Goal: Transaction & Acquisition: Purchase product/service

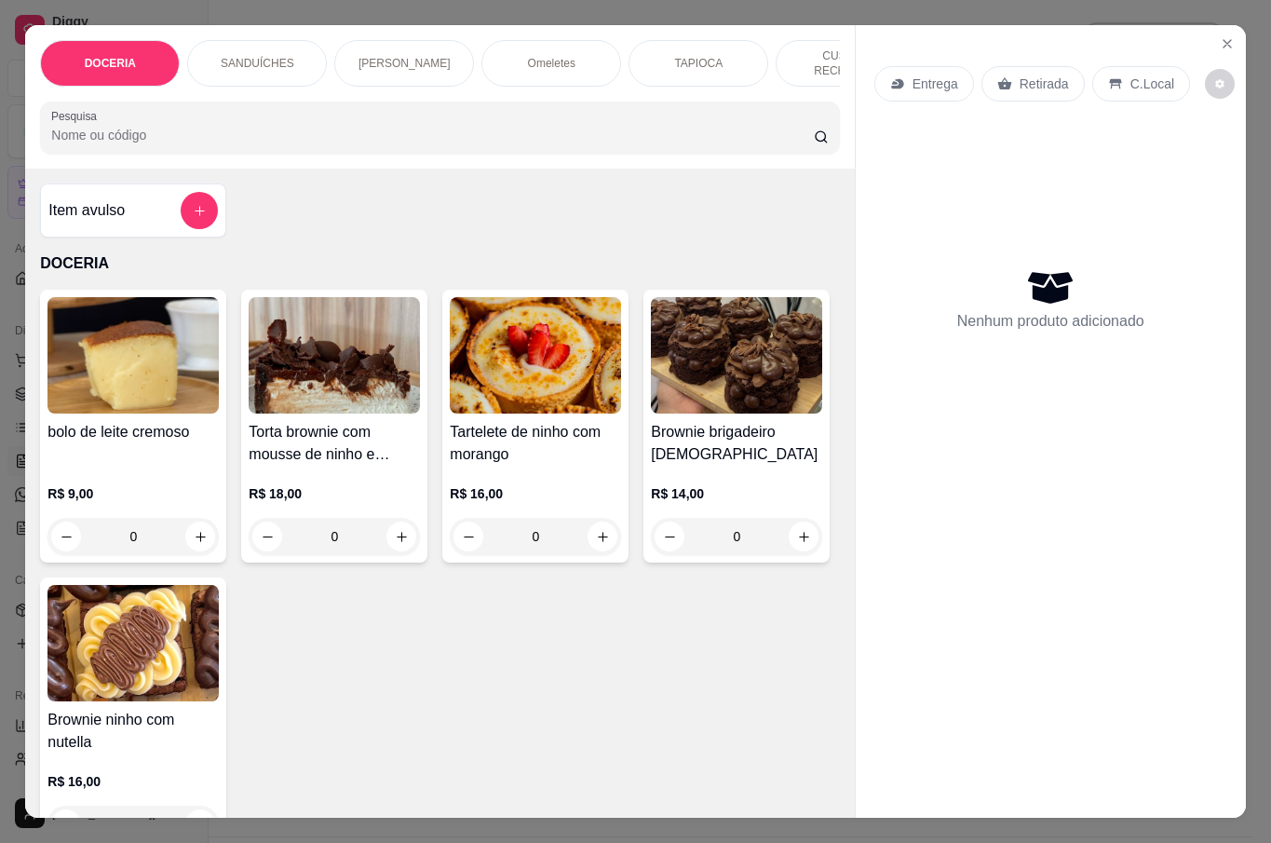
click at [1220, 38] on icon "Close" at bounding box center [1227, 43] width 15 height 15
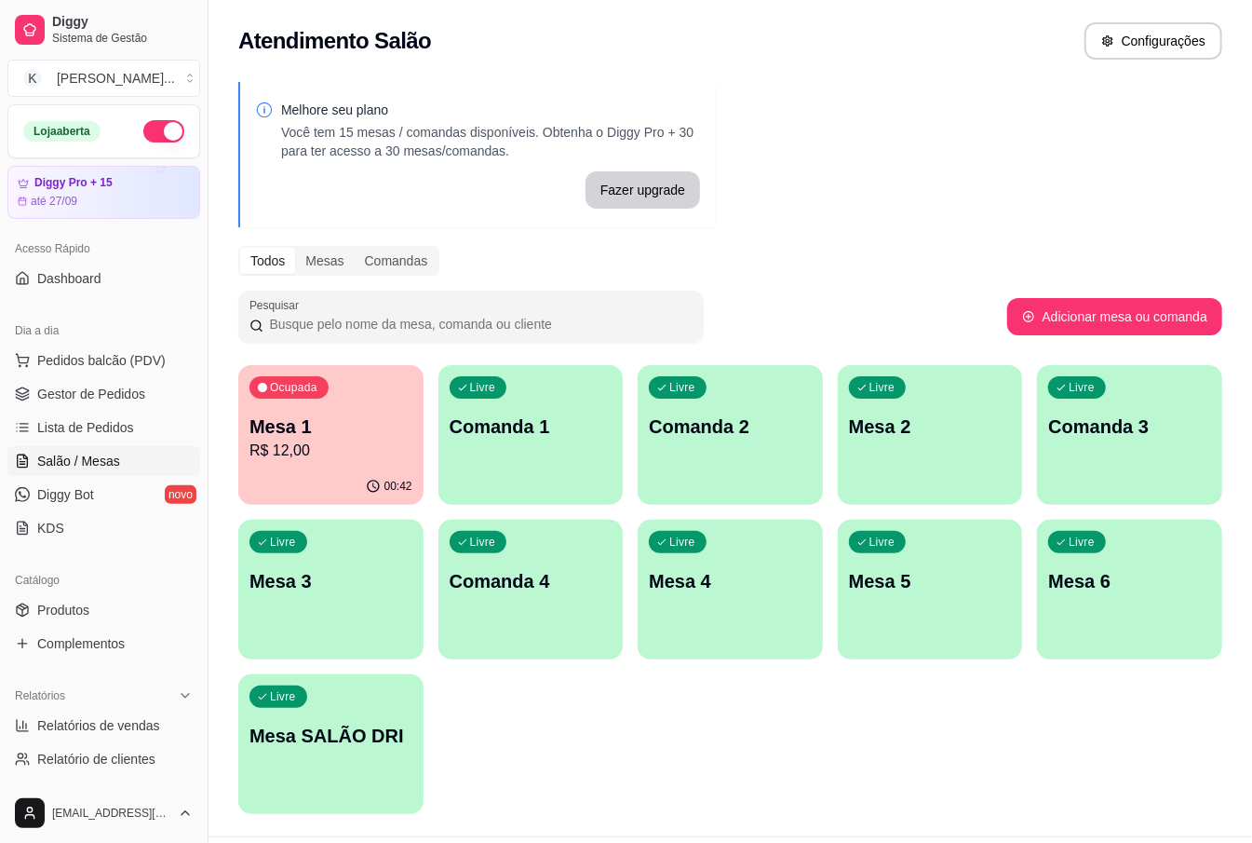
click at [866, 425] on p "Mesa 2" at bounding box center [930, 426] width 163 height 26
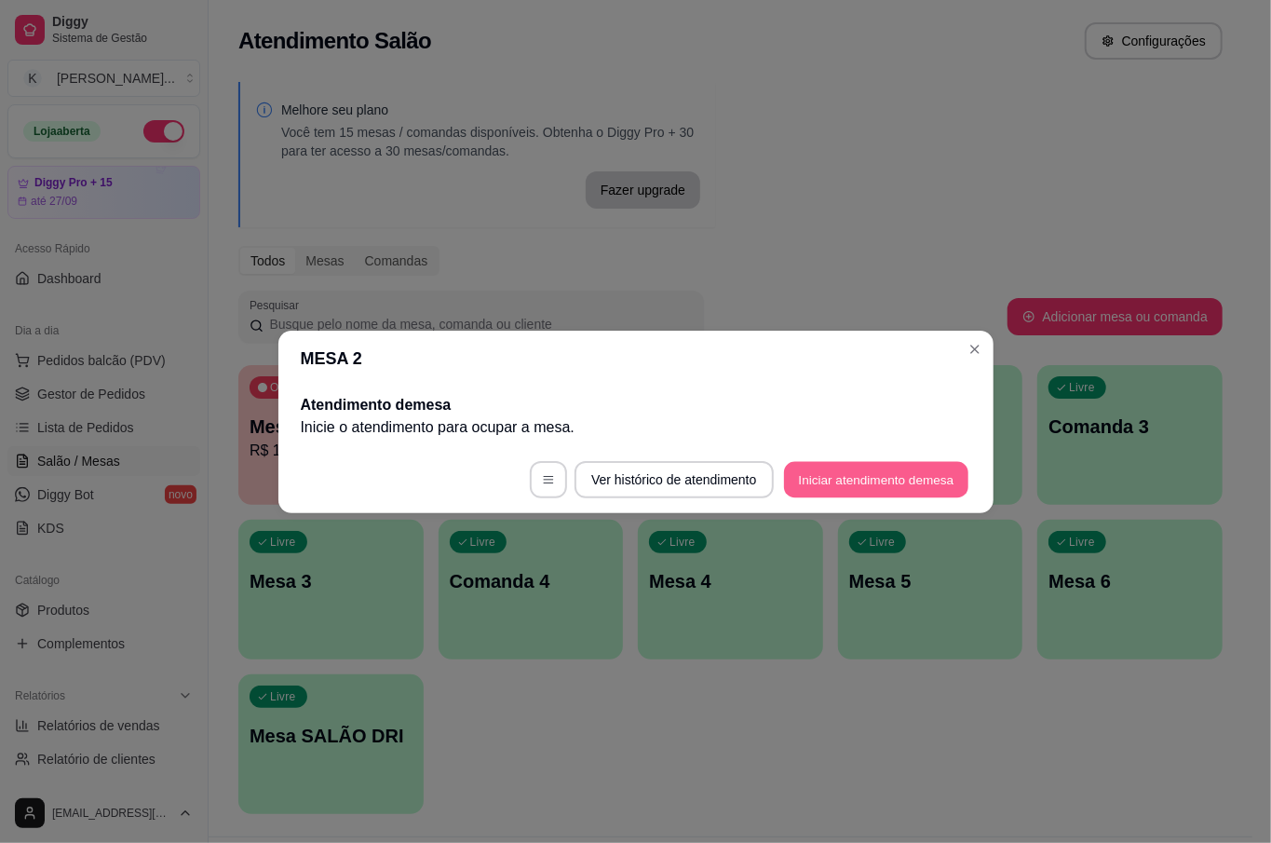
click at [925, 475] on button "Iniciar atendimento de mesa" at bounding box center [876, 479] width 184 height 36
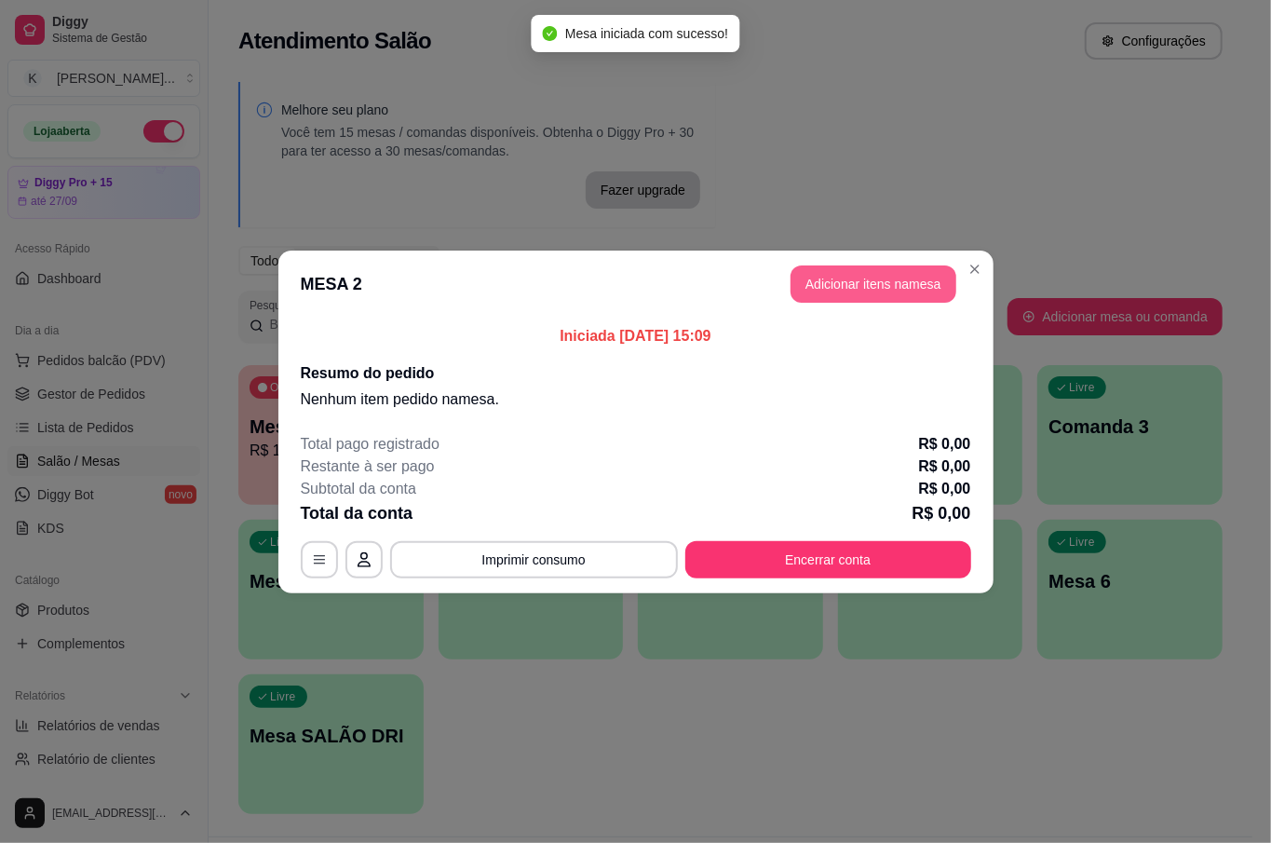
click at [898, 298] on button "Adicionar itens na mesa" at bounding box center [874, 283] width 166 height 37
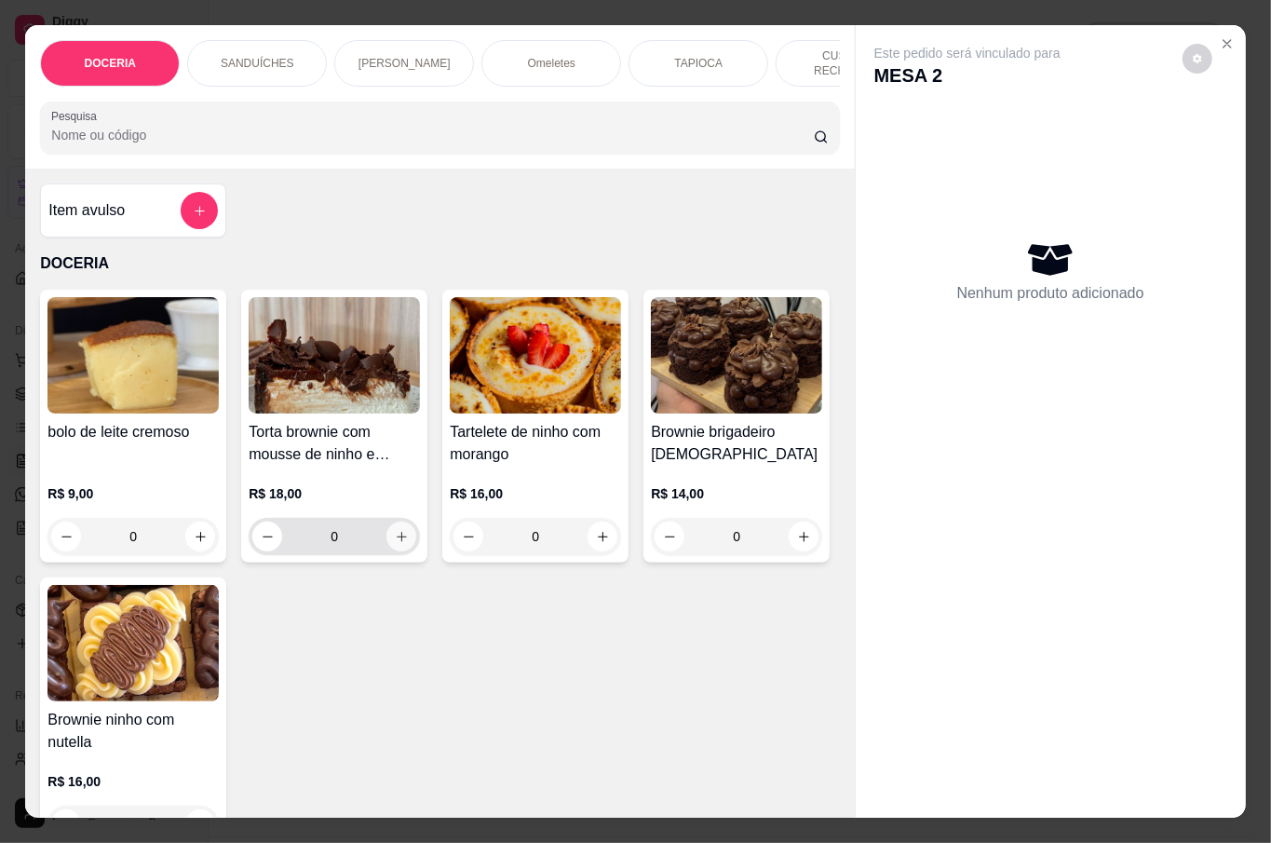
click at [386, 521] on button "increase-product-quantity" at bounding box center [401, 536] width 30 height 30
type input "1"
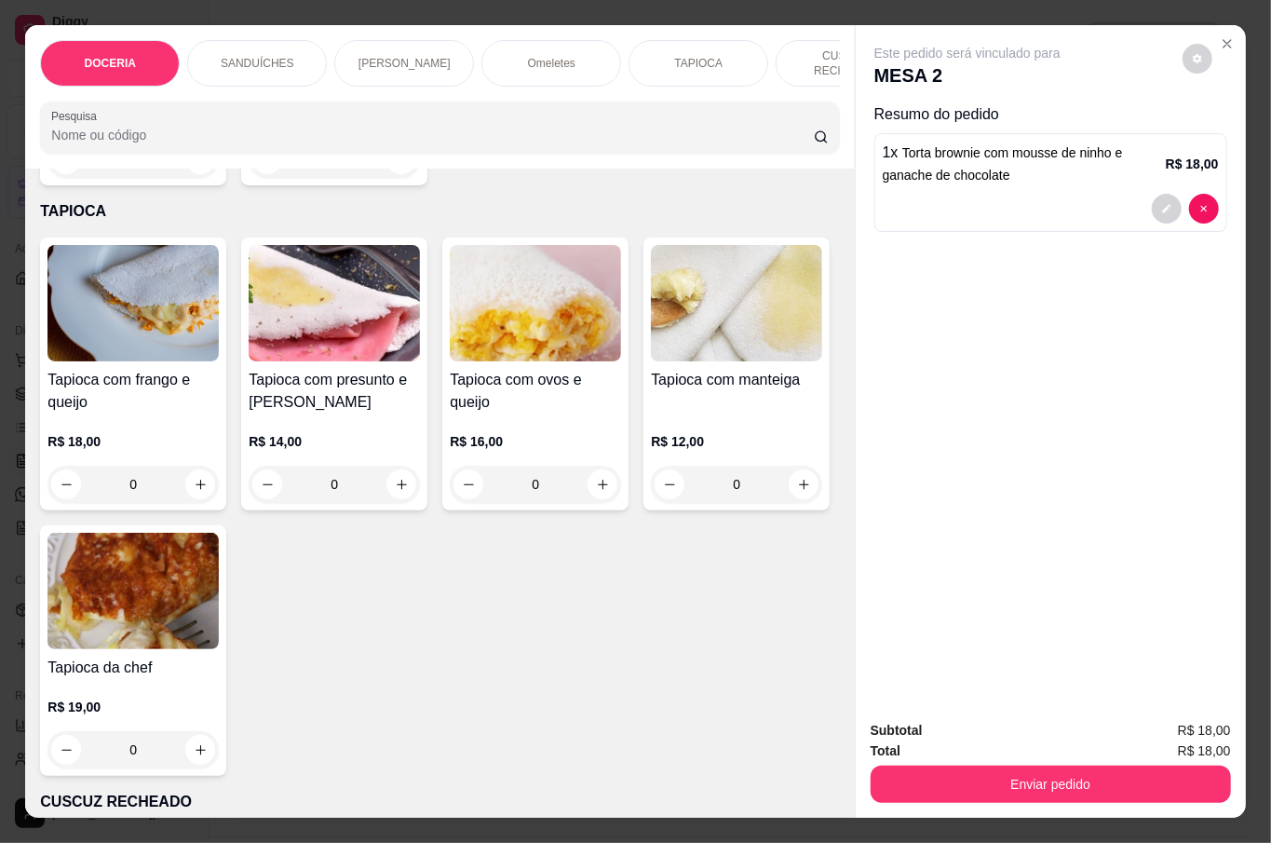
scroll to position [1986, 0]
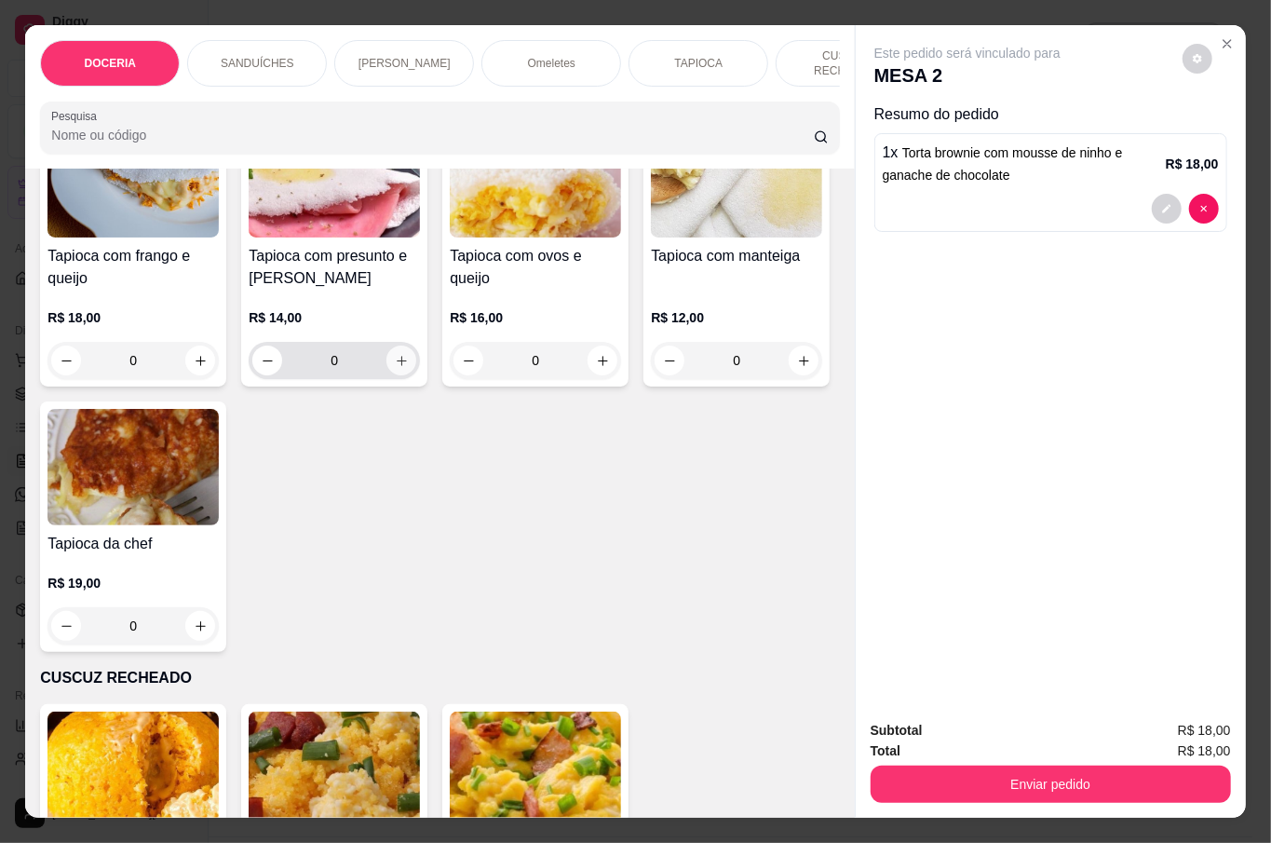
click at [399, 375] on button "increase-product-quantity" at bounding box center [401, 360] width 30 height 30
type input "1"
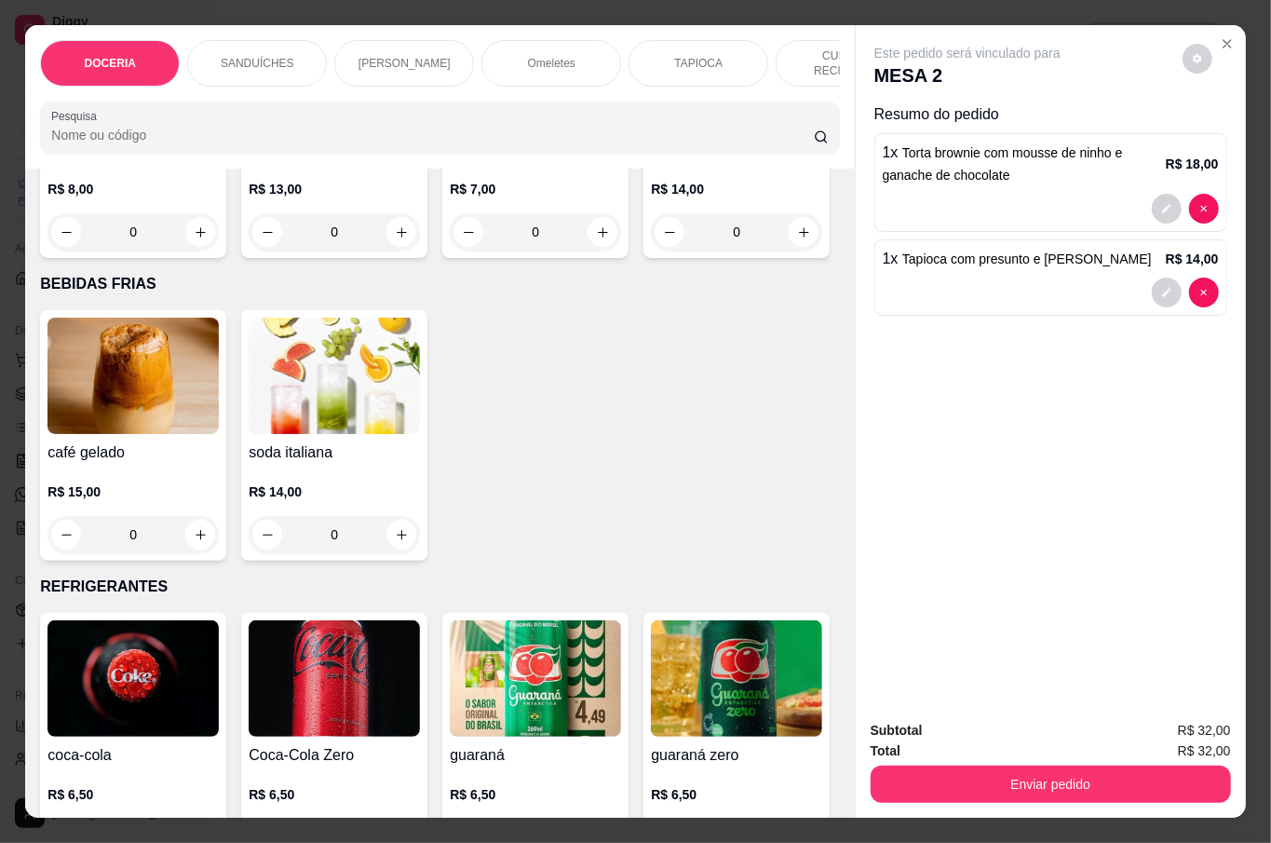
scroll to position [3227, 0]
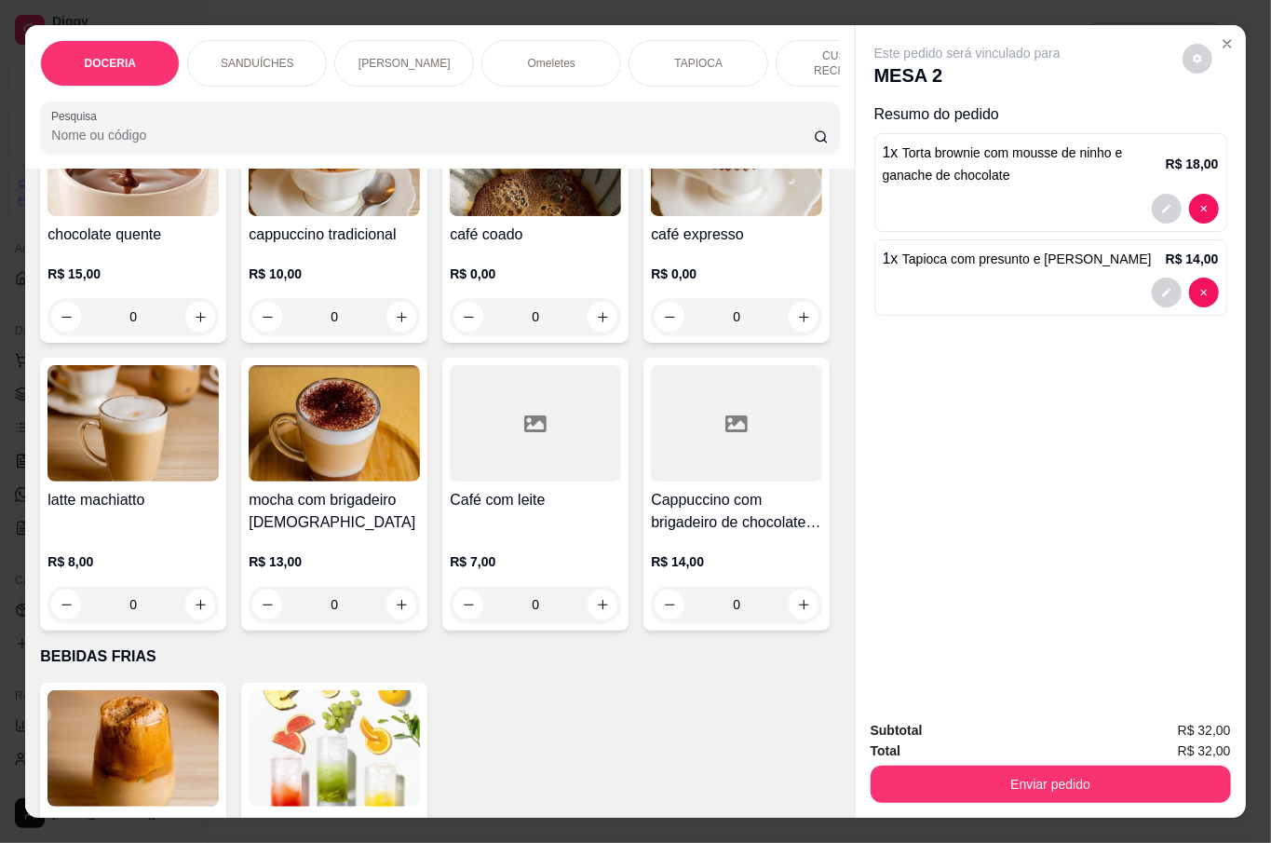
click at [386, 335] on div "0" at bounding box center [334, 316] width 171 height 37
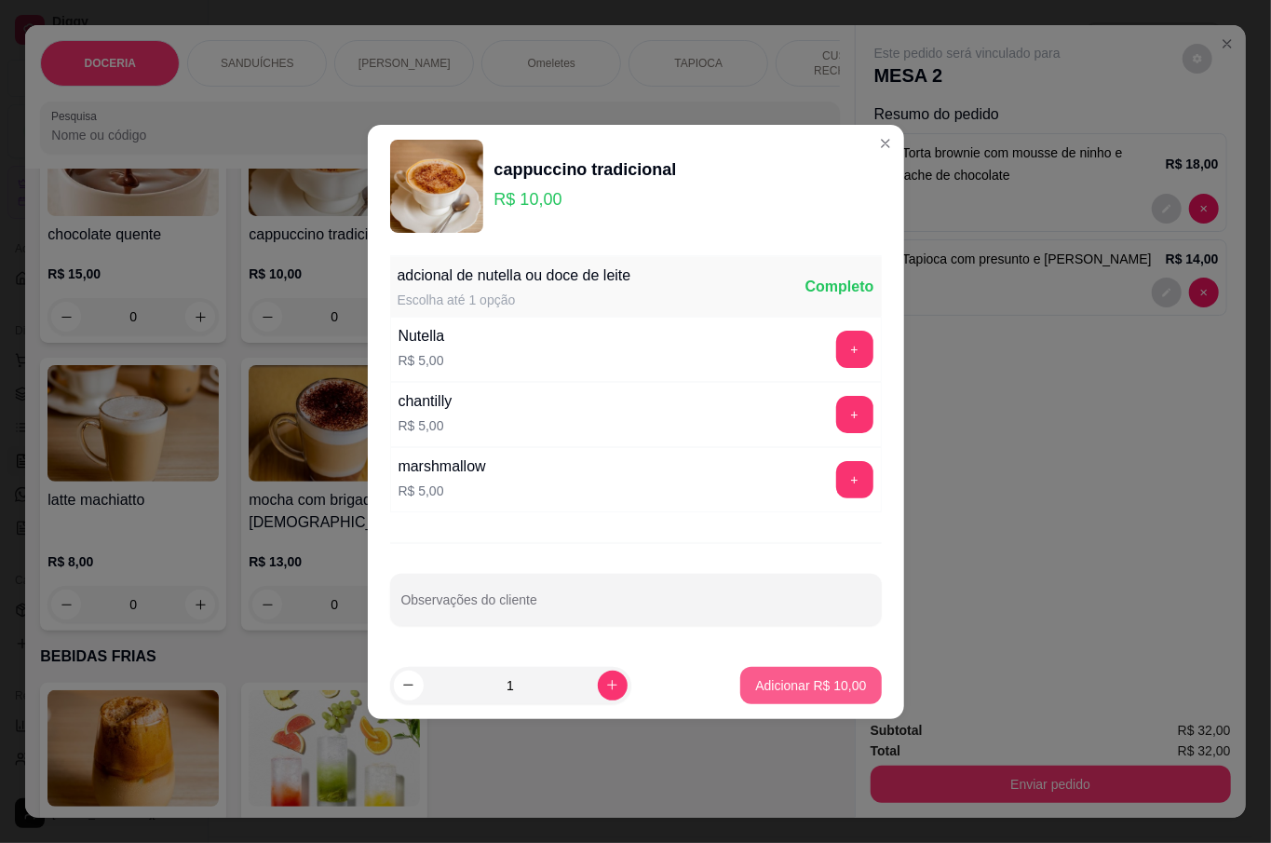
click at [820, 689] on p "Adicionar R$ 10,00" at bounding box center [810, 685] width 111 height 19
type input "1"
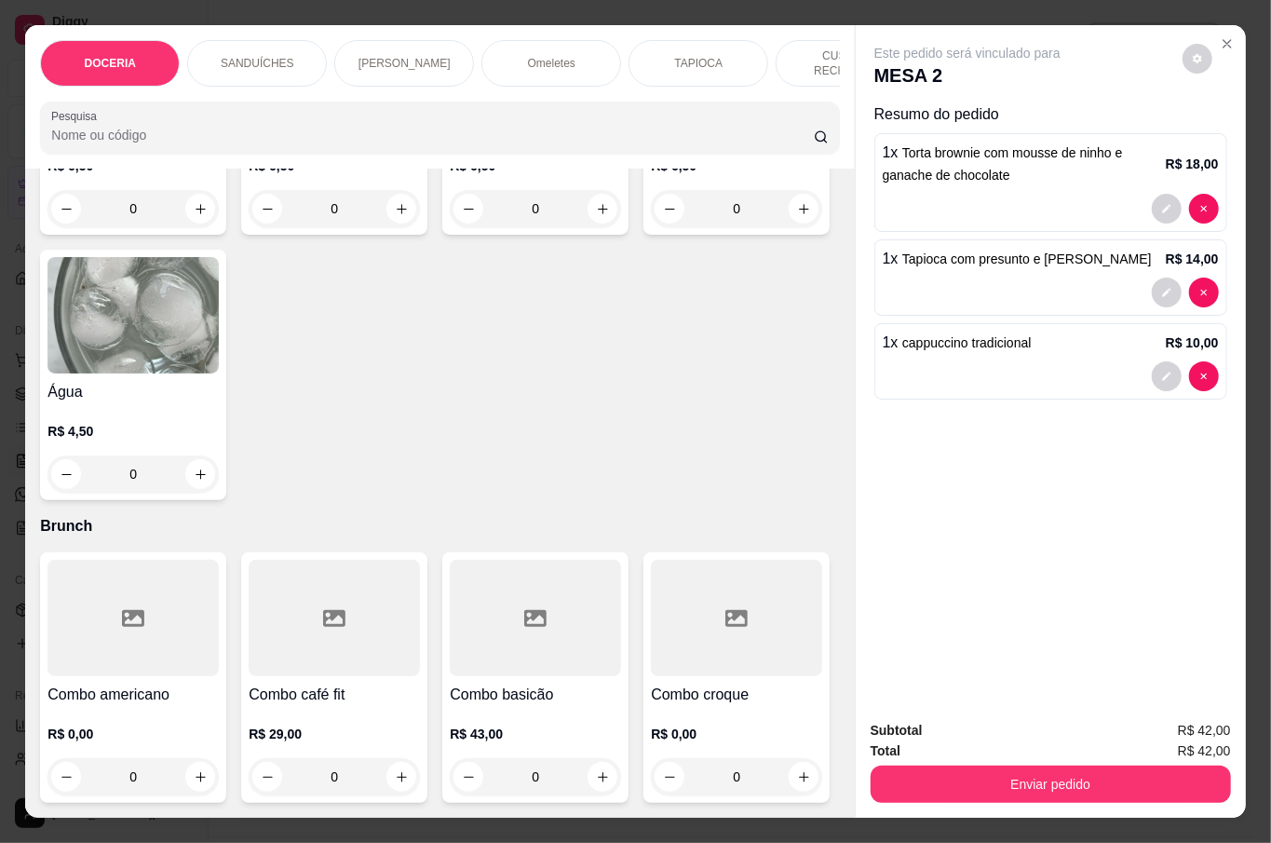
scroll to position [4470, 0]
click at [607, 227] on div "0" at bounding box center [535, 208] width 171 height 37
click at [596, 216] on icon "increase-product-quantity" at bounding box center [603, 209] width 14 height 14
type input "1"
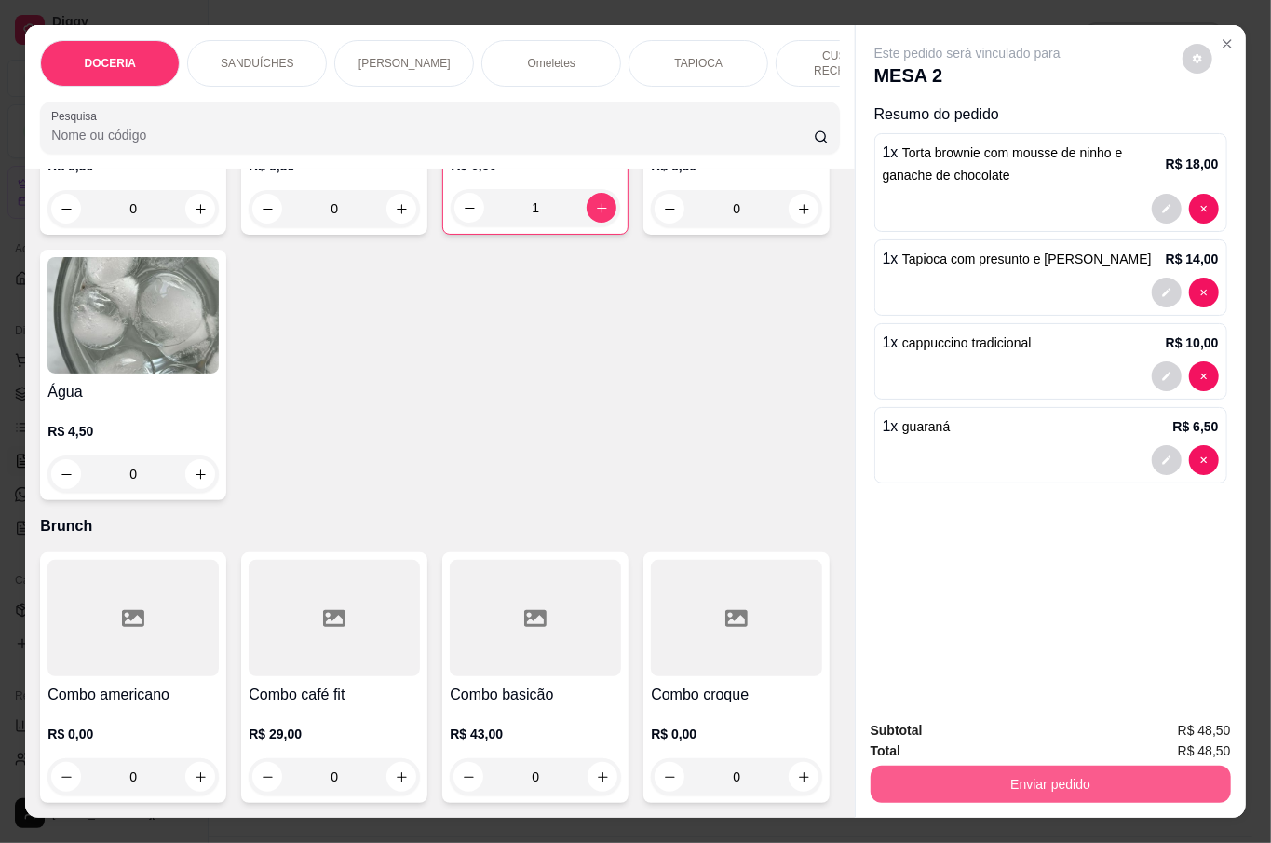
click at [978, 750] on div "Total R$ 48,50" at bounding box center [1051, 750] width 360 height 20
click at [978, 765] on button "Enviar pedido" at bounding box center [1051, 783] width 360 height 37
click at [981, 727] on button "Não registrar e enviar pedido" at bounding box center [987, 728] width 194 height 35
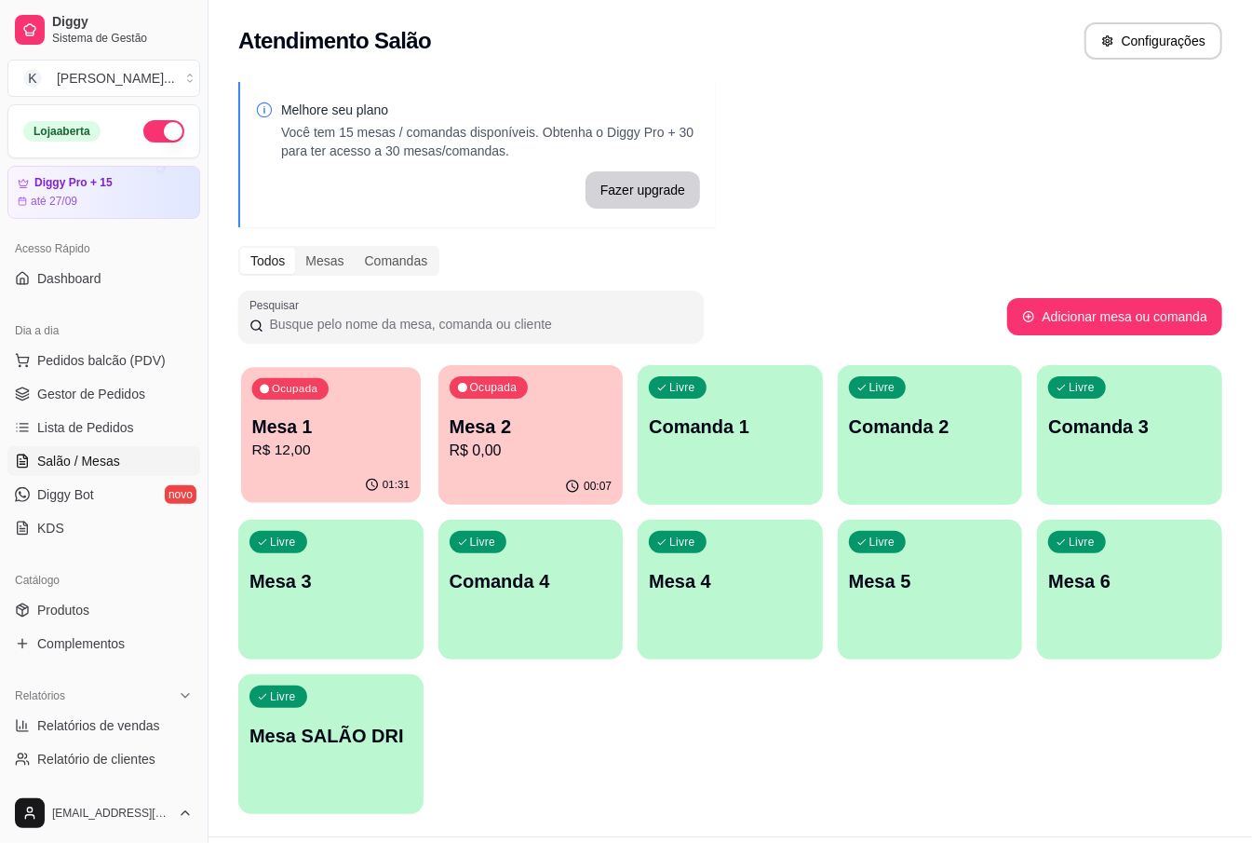
click at [380, 423] on p "Mesa 1" at bounding box center [330, 426] width 157 height 25
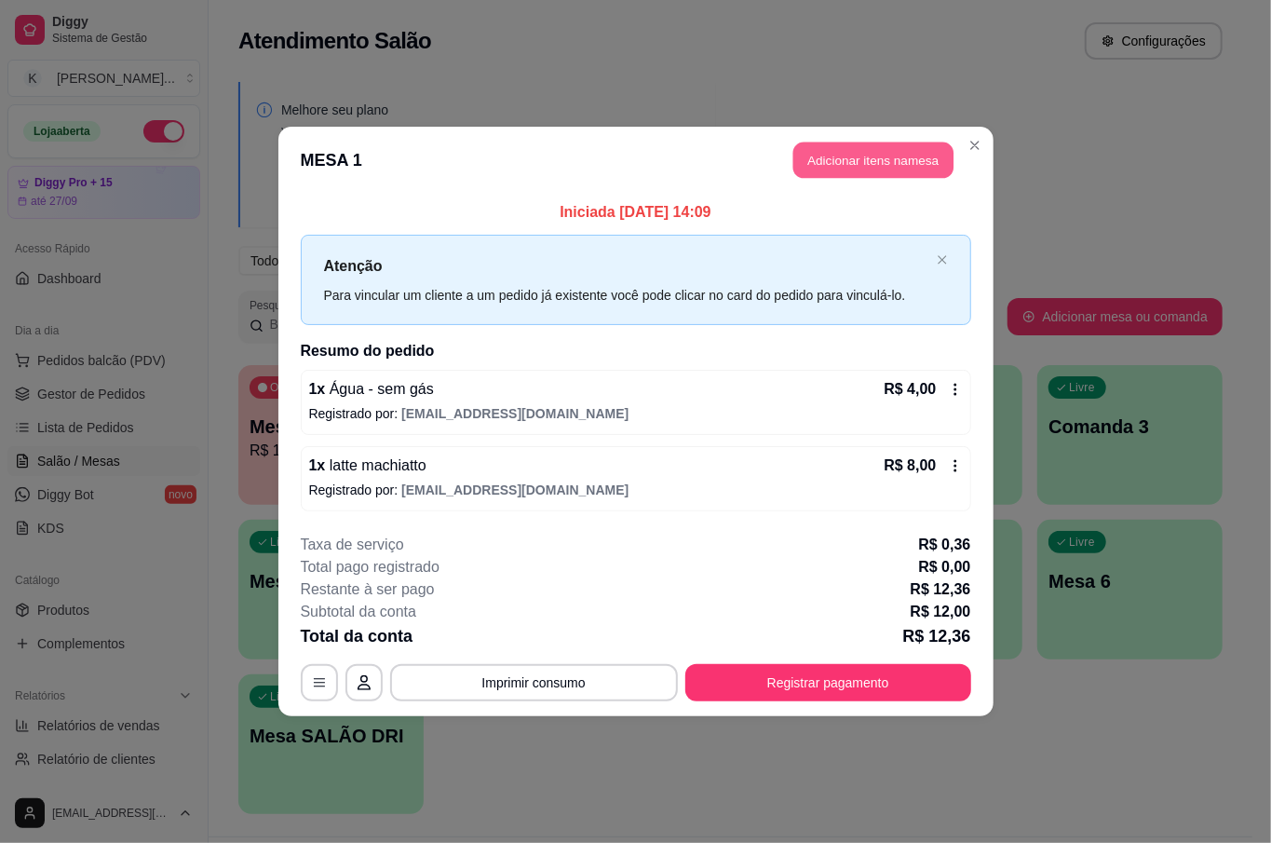
click at [899, 168] on button "Adicionar itens na mesa" at bounding box center [873, 160] width 160 height 36
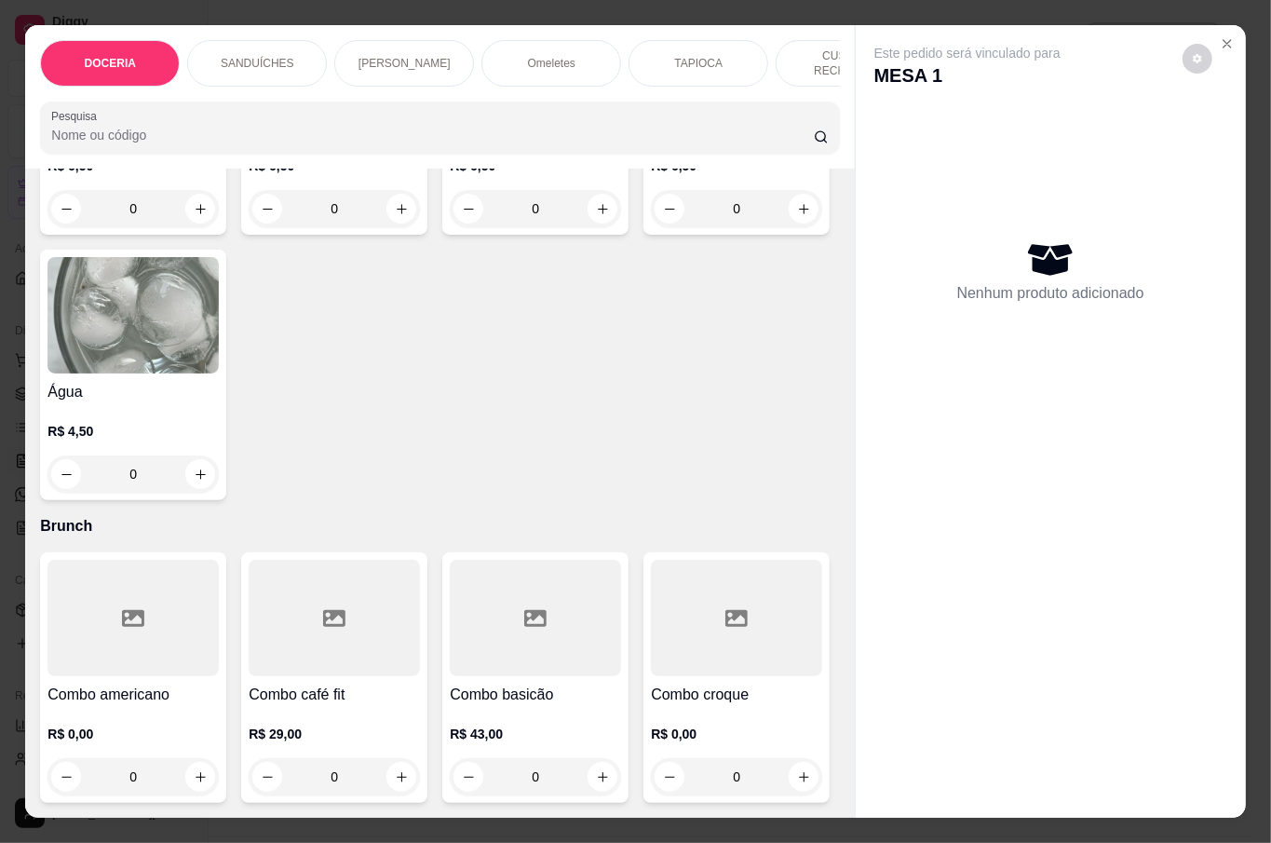
scroll to position [4842, 0]
click at [219, 455] on div "0" at bounding box center [132, 473] width 171 height 37
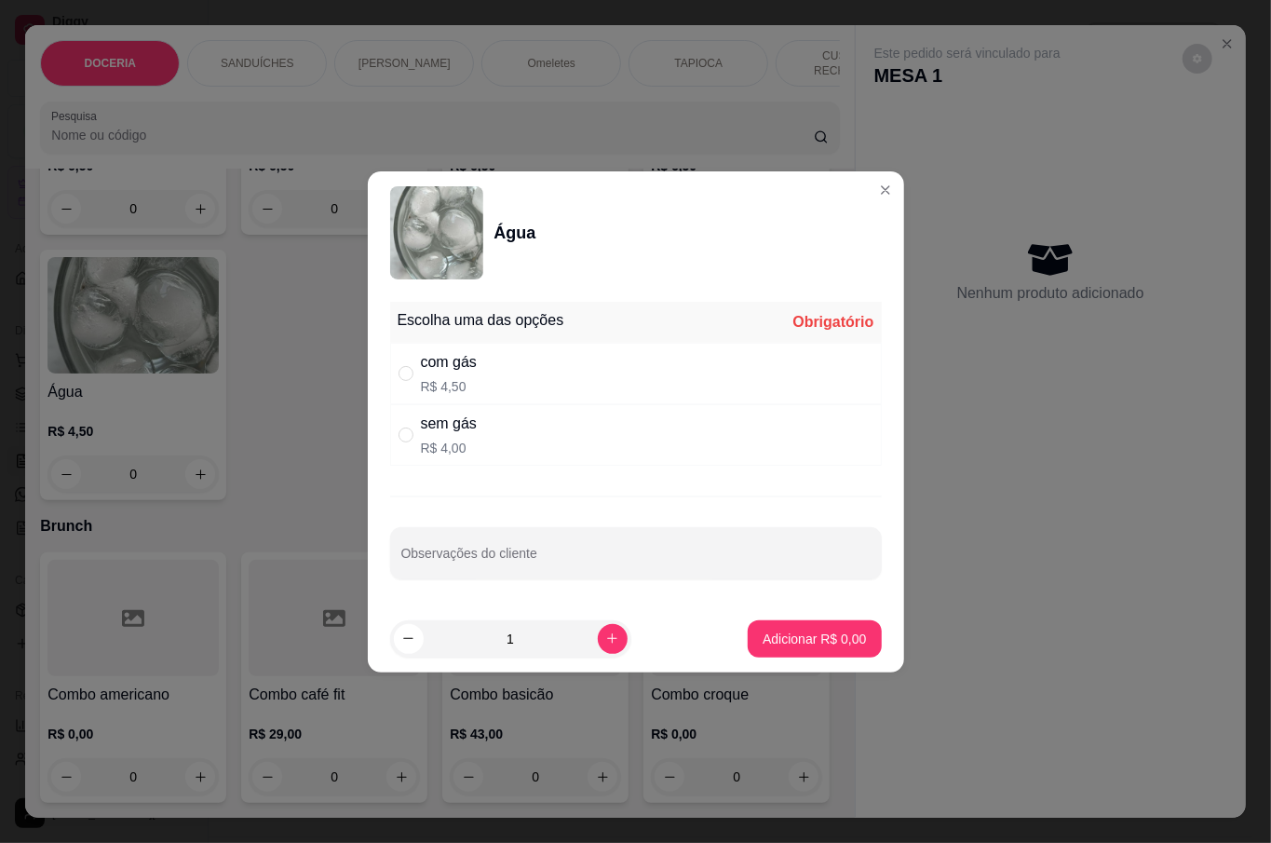
click at [444, 369] on div "com gás" at bounding box center [449, 362] width 56 height 22
radio input "true"
click at [780, 629] on p "Adicionar R$ 4,50" at bounding box center [814, 638] width 103 height 19
type input "1"
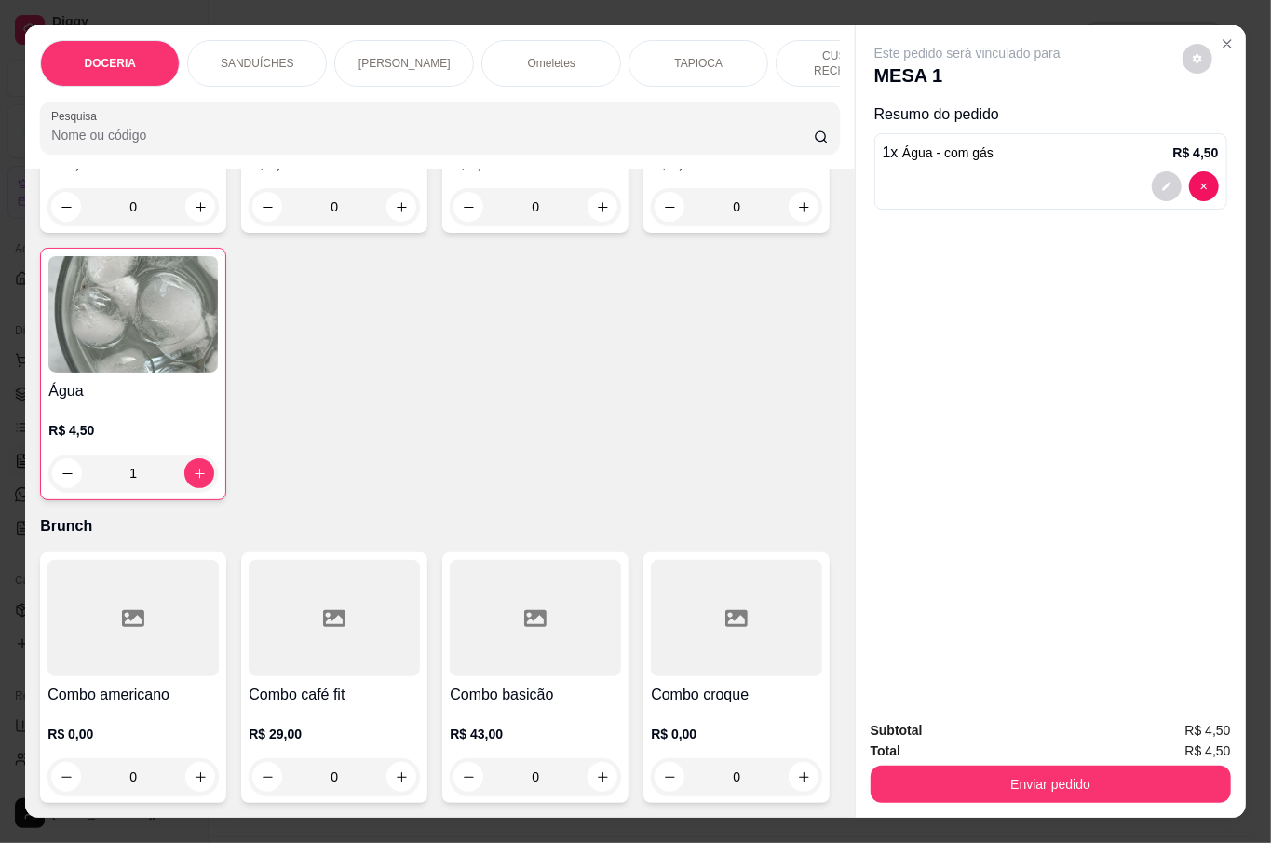
click at [218, 454] on div "1" at bounding box center [132, 472] width 169 height 37
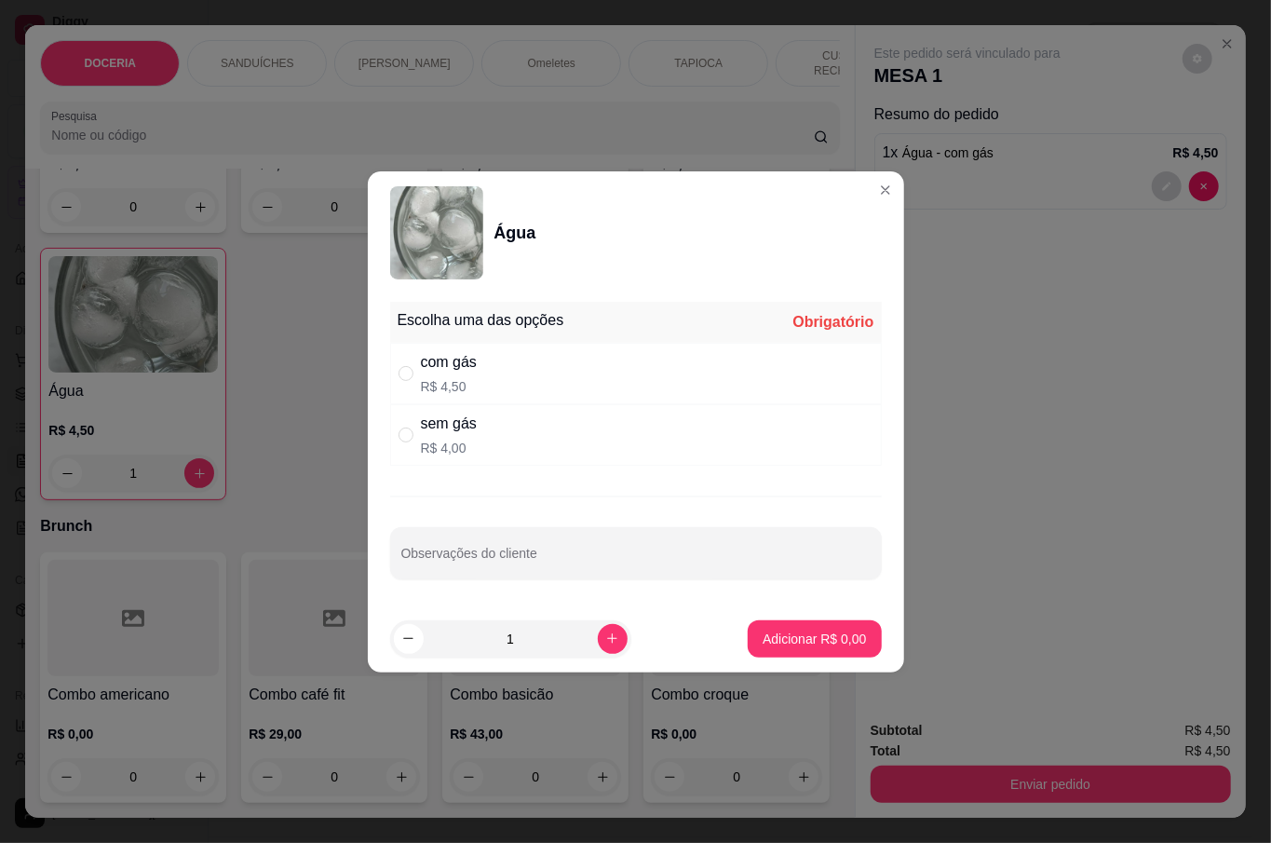
click at [473, 430] on div "sem gás" at bounding box center [449, 424] width 56 height 22
radio input "true"
click at [752, 627] on button "Adicionar R$ 4,00" at bounding box center [814, 638] width 133 height 37
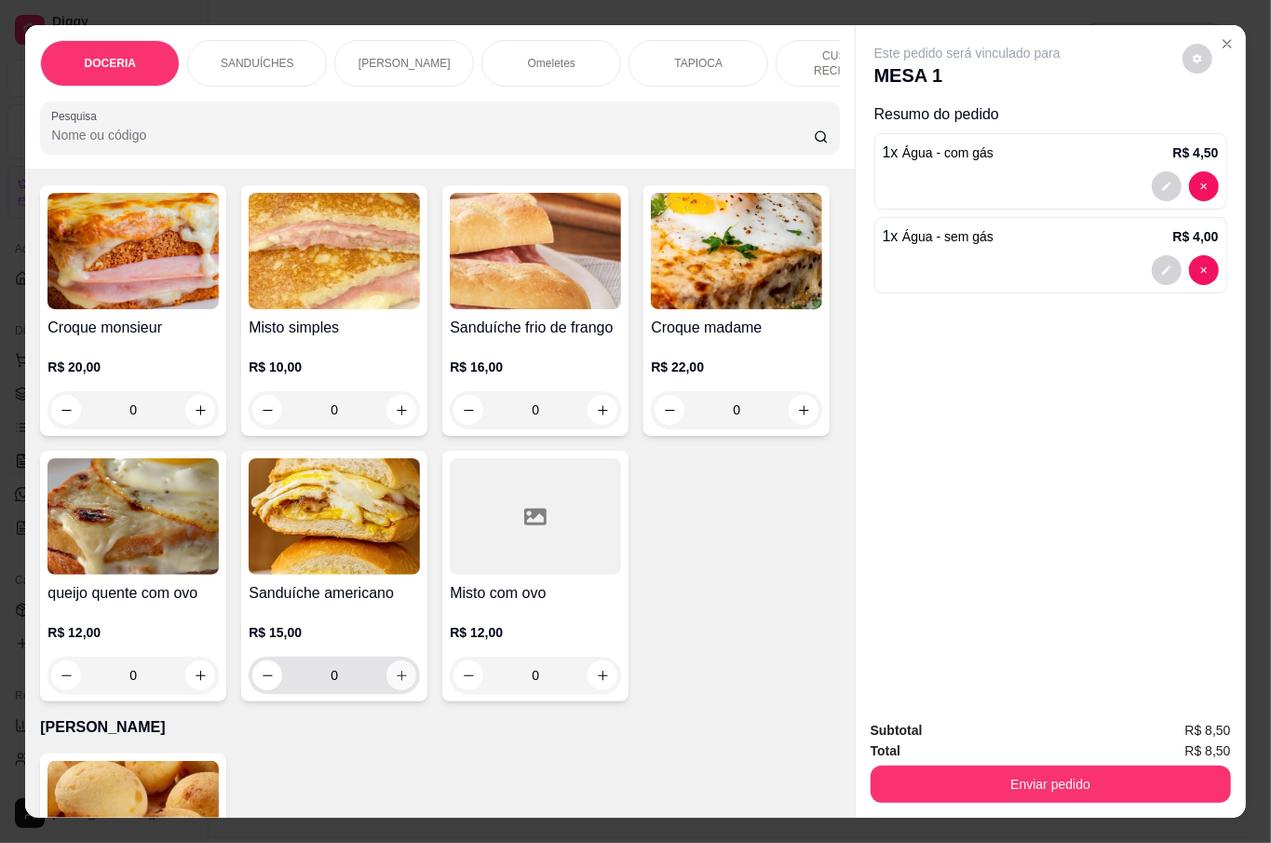
scroll to position [456, 0]
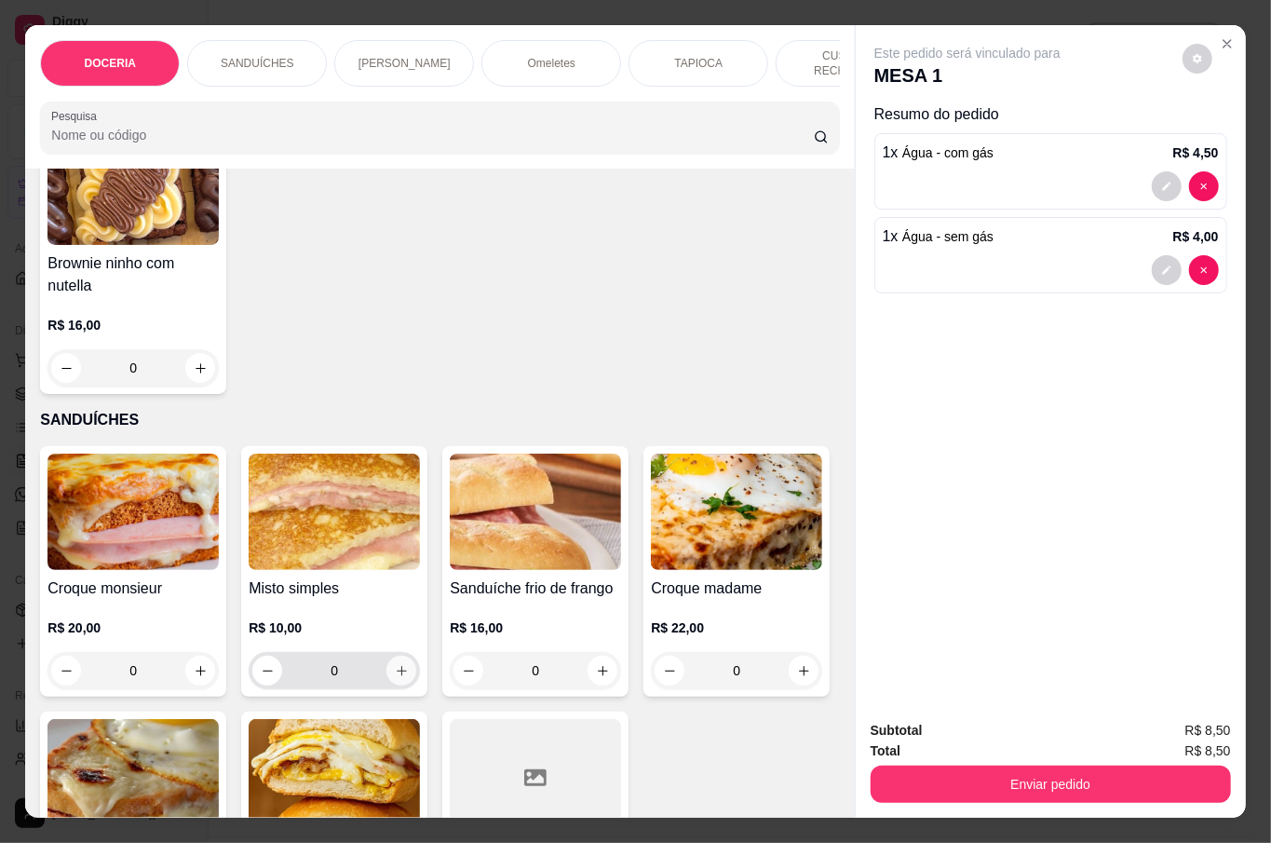
click at [392, 675] on button "increase-product-quantity" at bounding box center [401, 671] width 30 height 30
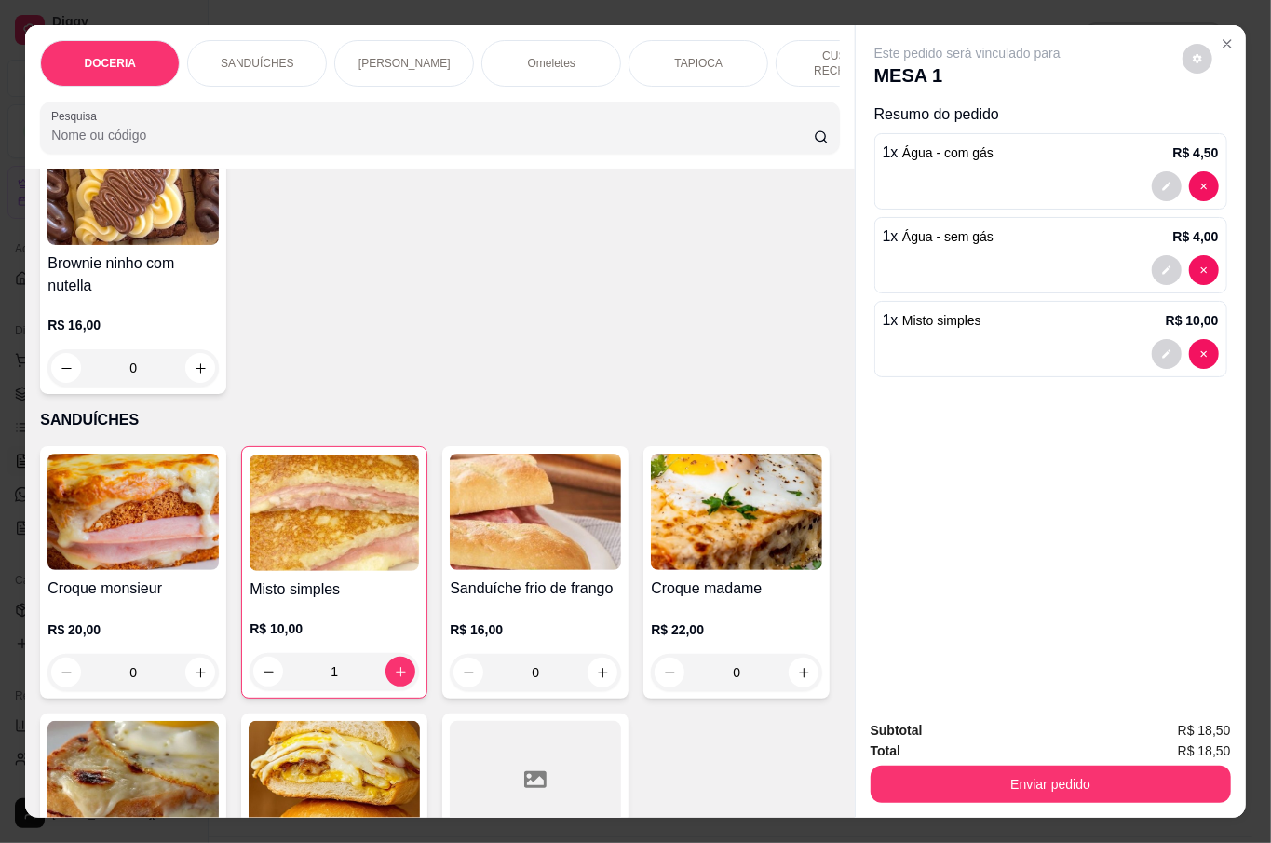
click at [394, 665] on icon "increase-product-quantity" at bounding box center [401, 672] width 14 height 14
type input "2"
click at [1071, 780] on button "Enviar pedido" at bounding box center [1051, 783] width 360 height 37
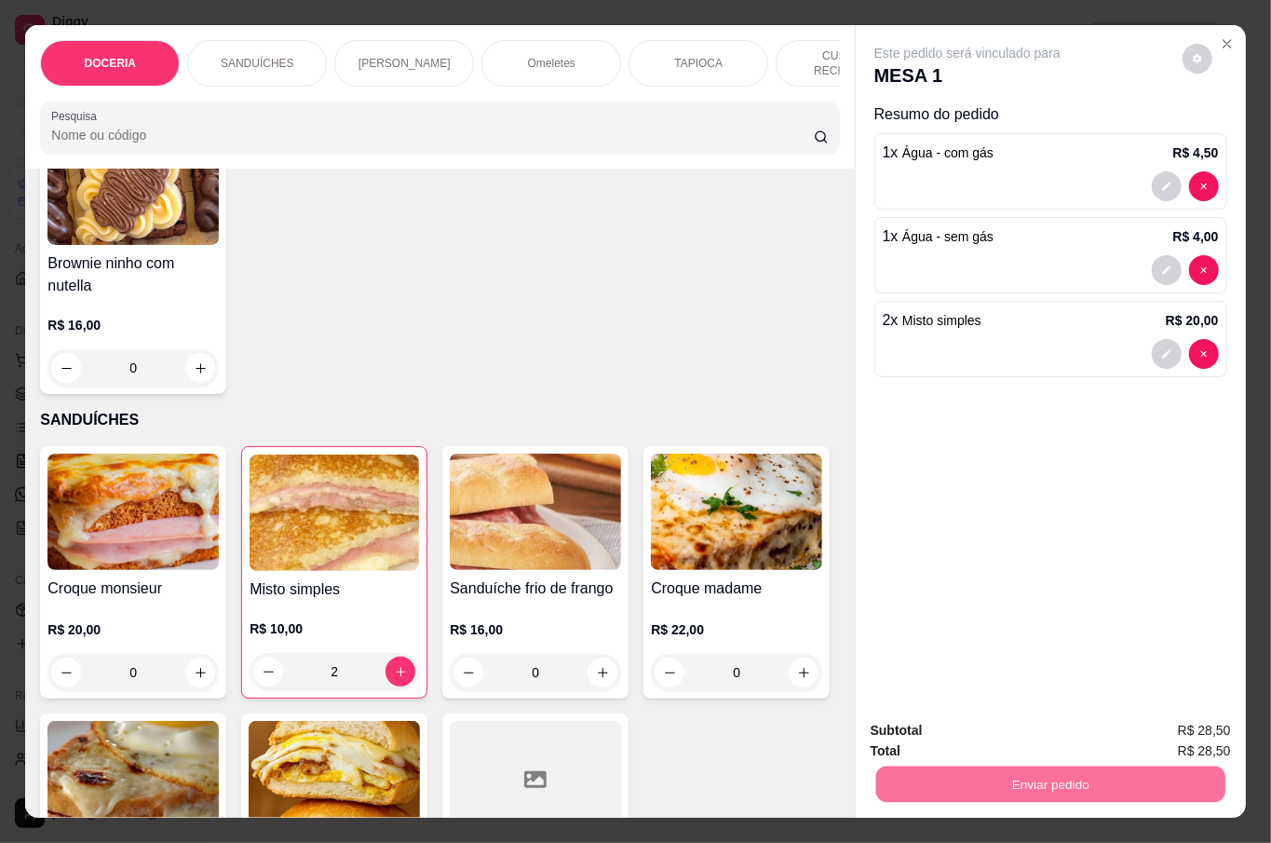
click at [1010, 720] on button "Não registrar e enviar pedido" at bounding box center [987, 728] width 188 height 34
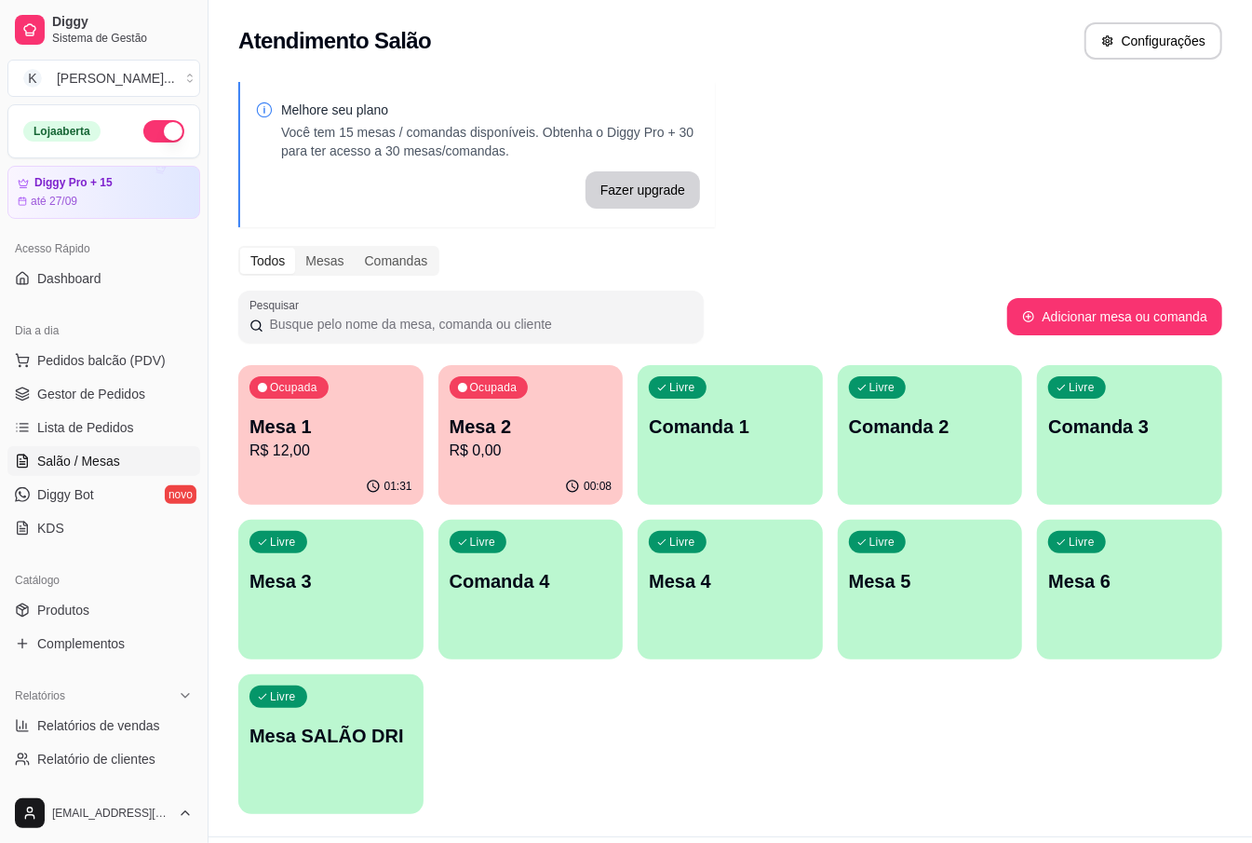
click at [968, 50] on div "Atendimento Salão Configurações" at bounding box center [730, 40] width 984 height 37
click at [112, 358] on span "Pedidos balcão (PDV)" at bounding box center [101, 360] width 129 height 19
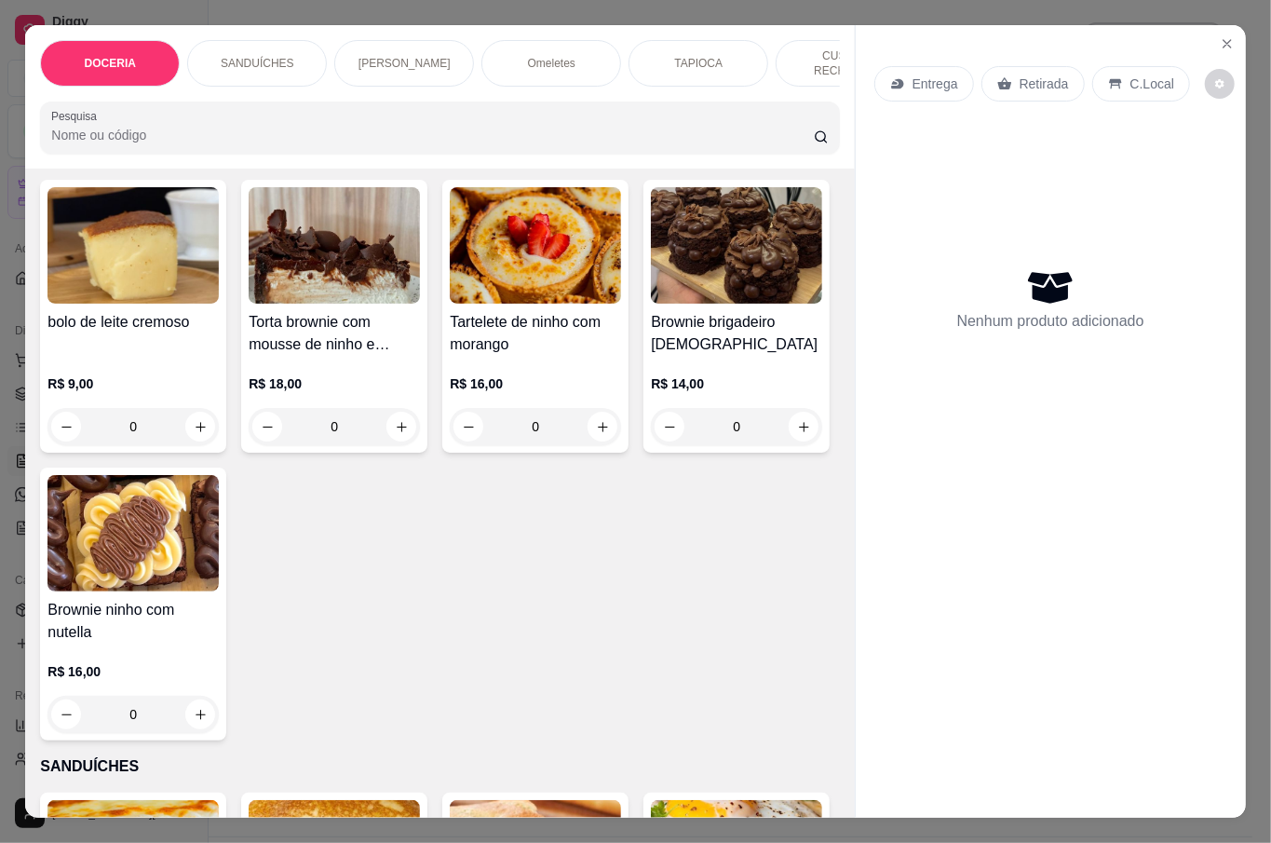
scroll to position [124, 0]
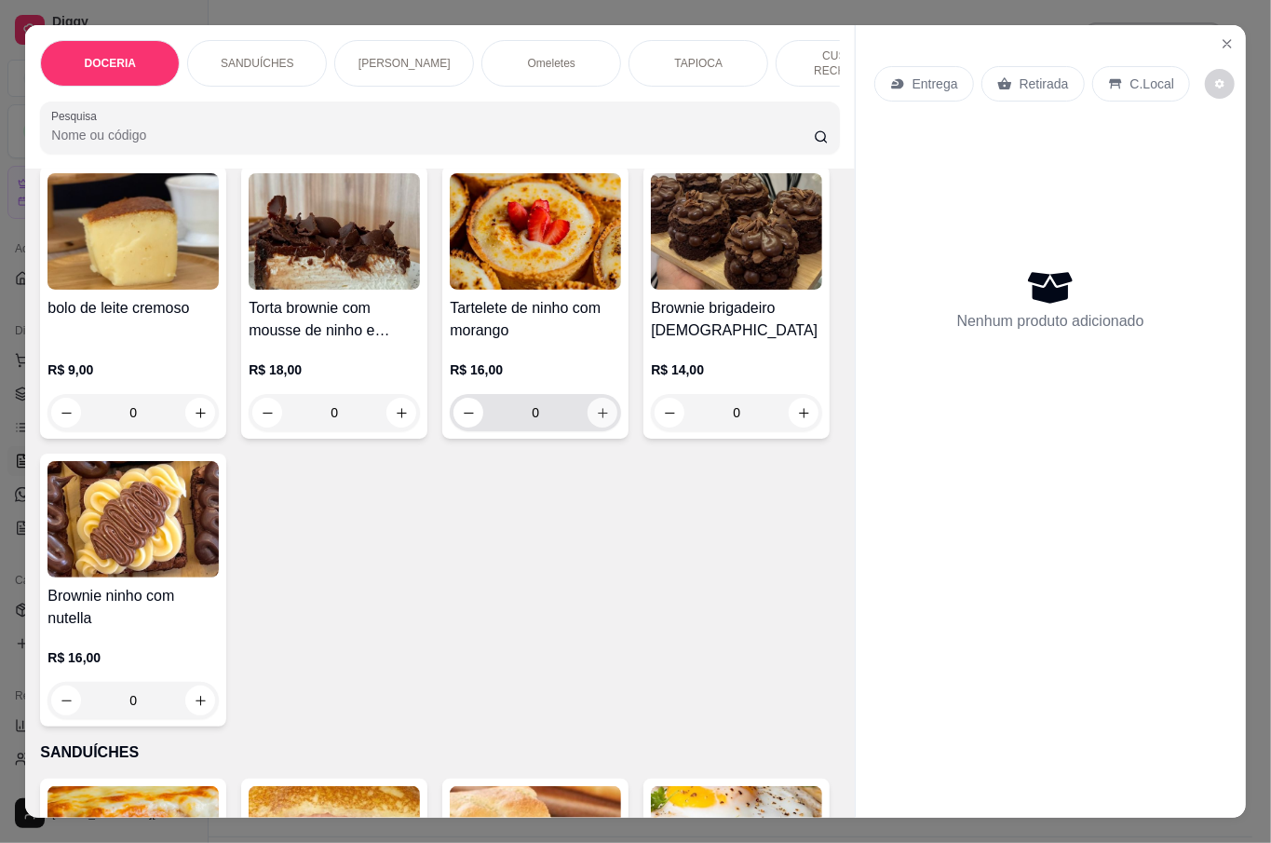
click at [596, 410] on icon "increase-product-quantity" at bounding box center [603, 413] width 14 height 14
type input "1"
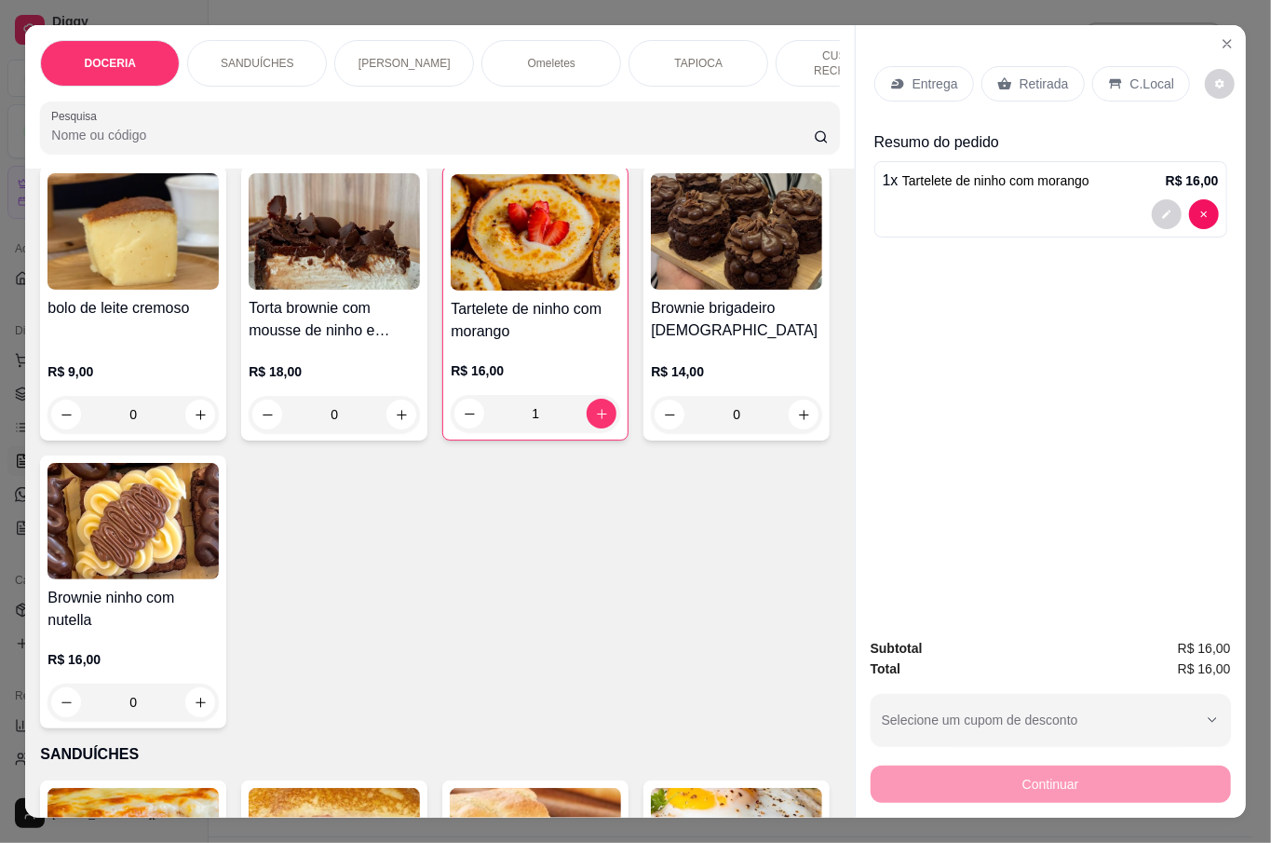
click at [1028, 79] on p "Retirada" at bounding box center [1044, 83] width 49 height 19
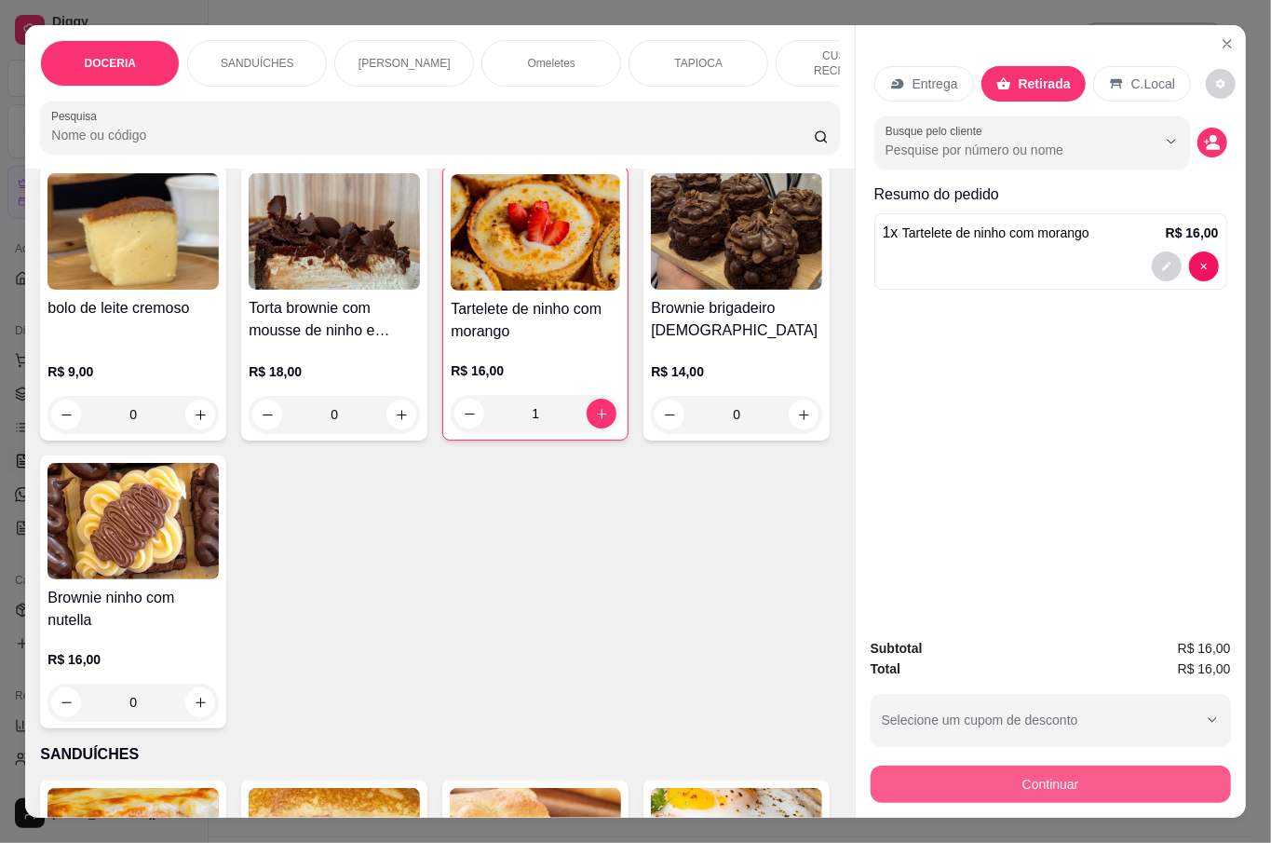
click at [1108, 775] on button "Continuar" at bounding box center [1051, 783] width 360 height 37
click at [1121, 778] on button "Continuar" at bounding box center [1049, 783] width 349 height 36
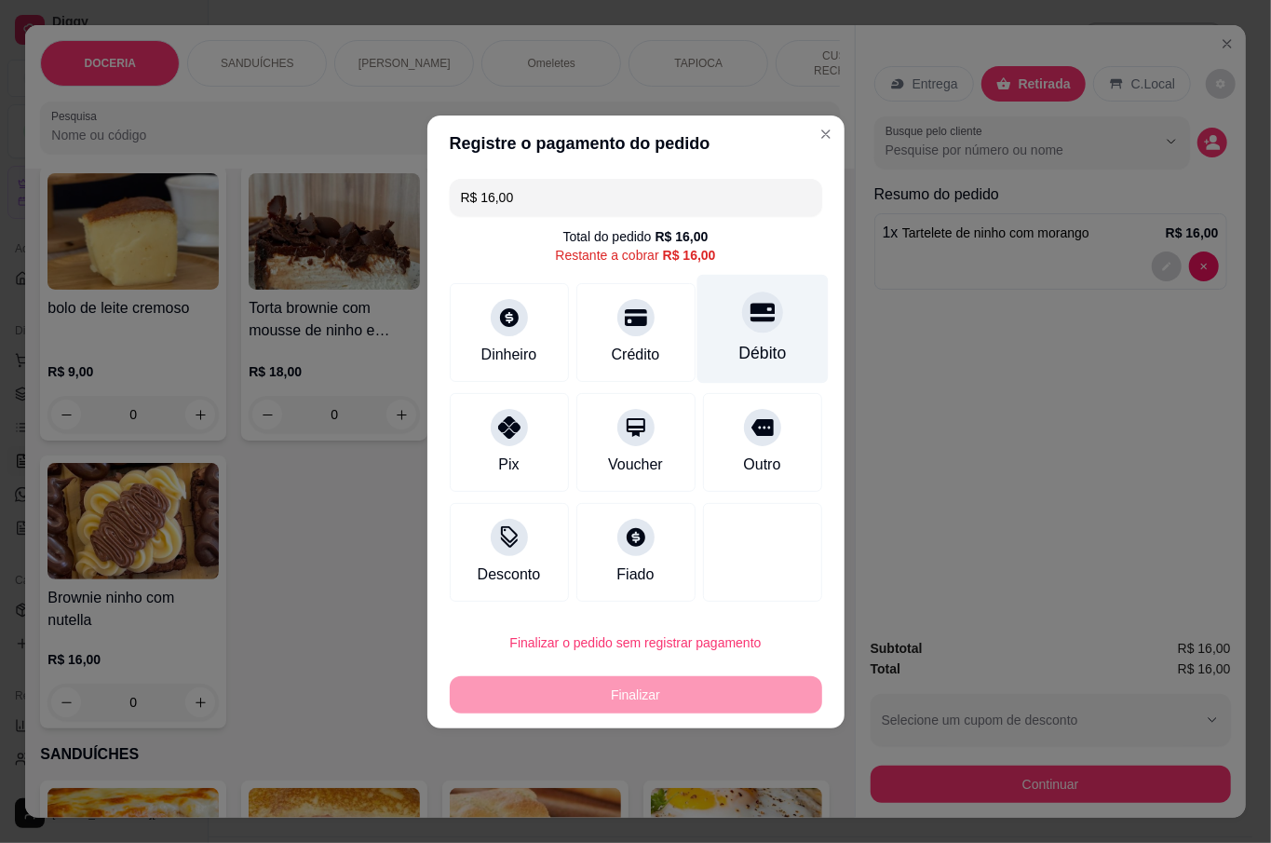
click at [764, 348] on div "Débito" at bounding box center [761, 353] width 47 height 24
type input "R$ 0,00"
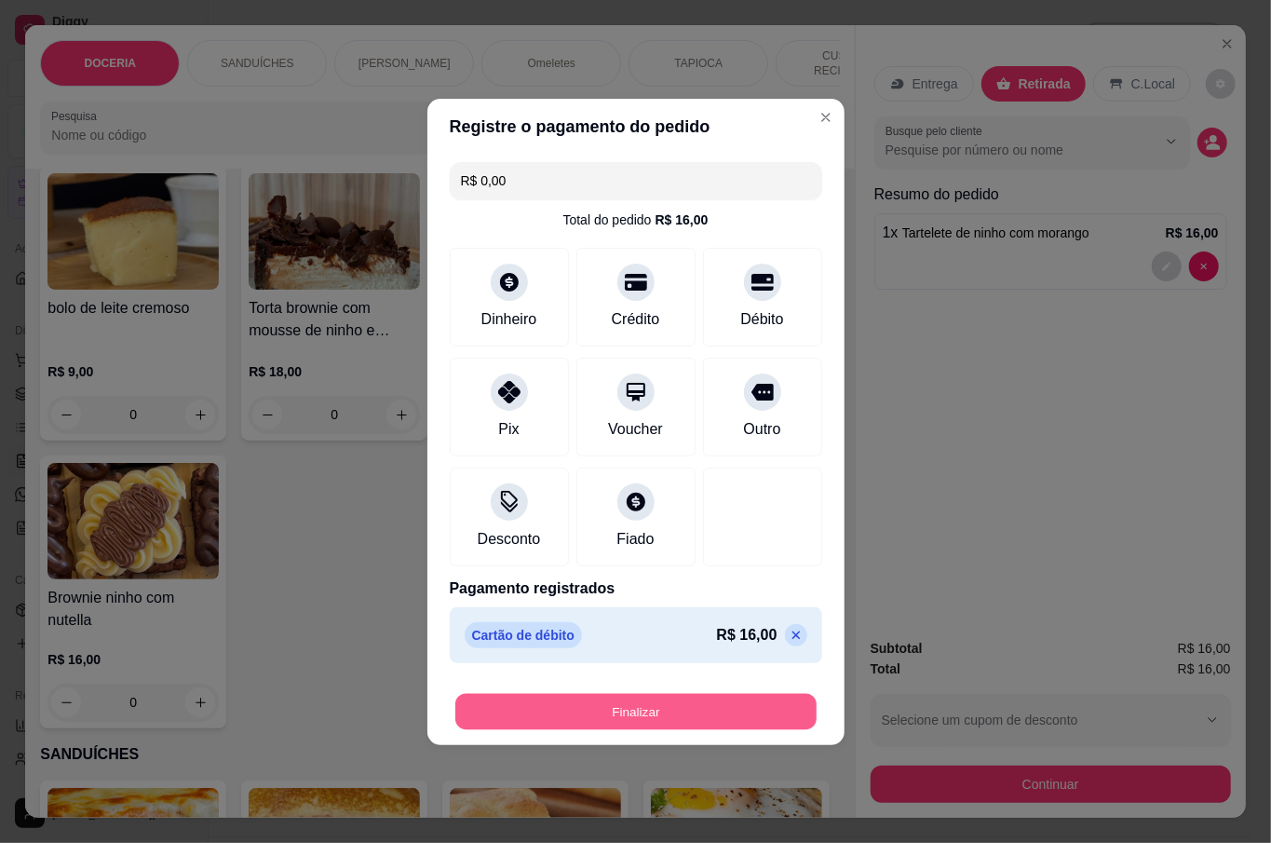
click at [698, 710] on button "Finalizar" at bounding box center [635, 711] width 361 height 36
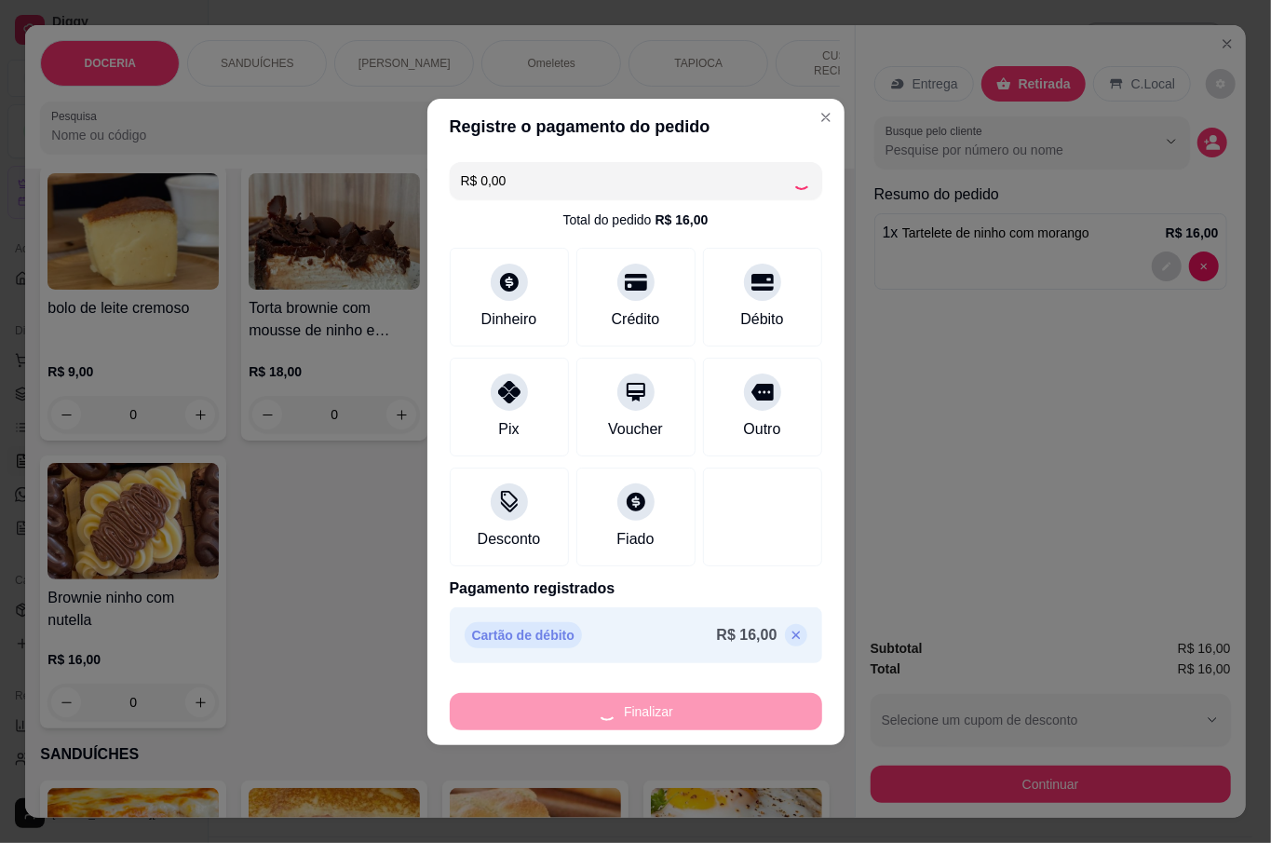
type input "0"
type input "-R$ 16,00"
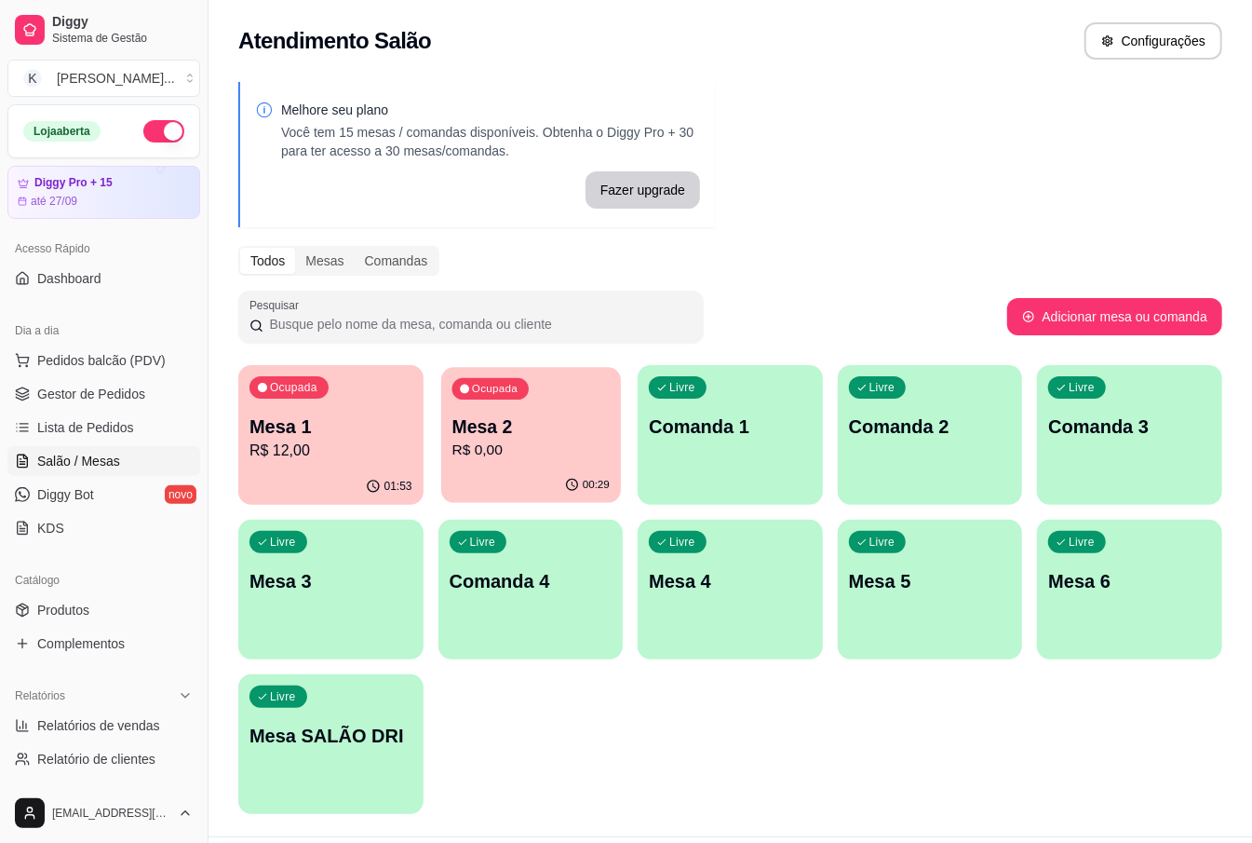
click at [530, 455] on p "R$ 0,00" at bounding box center [530, 450] width 157 height 21
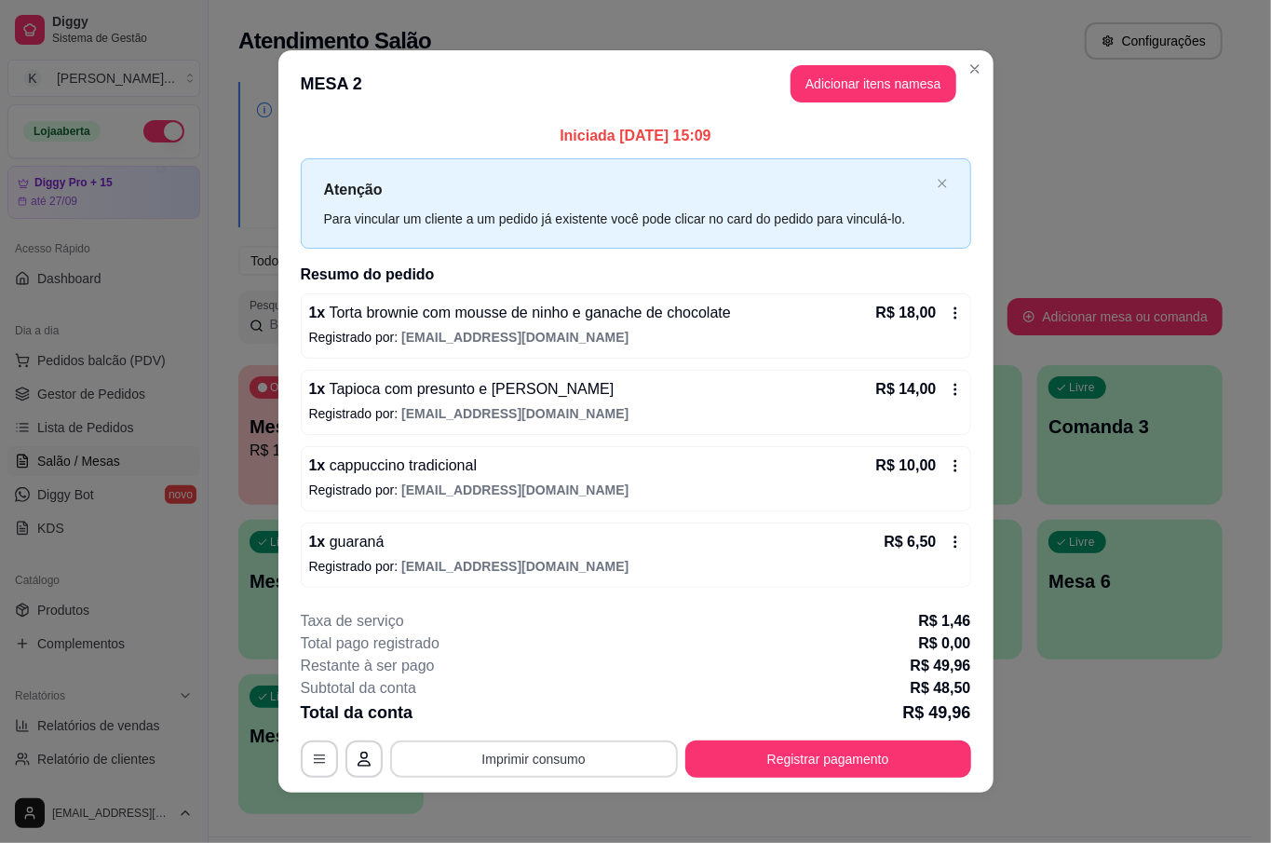
click at [508, 756] on button "Imprimir consumo" at bounding box center [534, 758] width 288 height 37
click at [533, 715] on button "IMPRESSORA" at bounding box center [530, 717] width 130 height 29
click at [786, 764] on button "Registrar pagamento" at bounding box center [828, 758] width 286 height 37
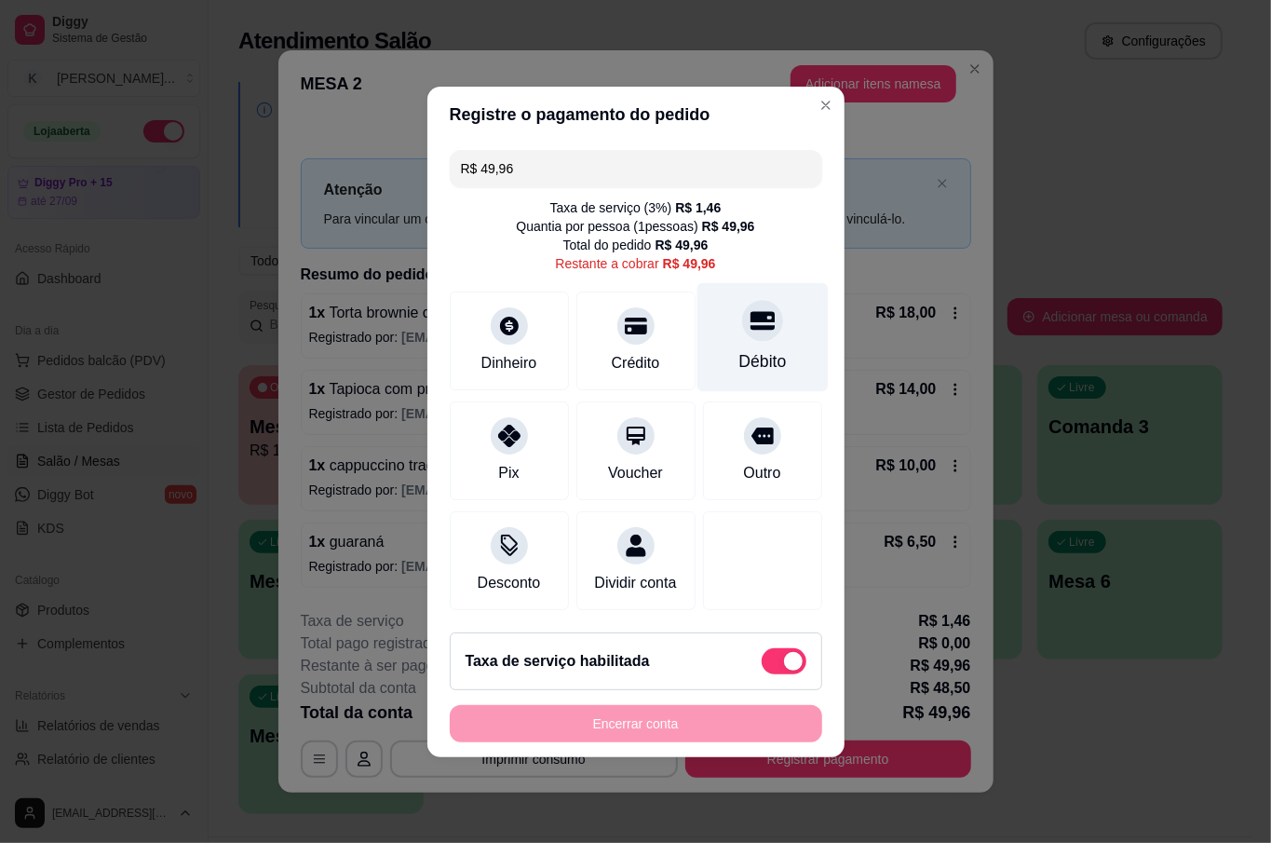
click at [738, 349] on div "Débito" at bounding box center [761, 361] width 47 height 24
type input "R$ 0,00"
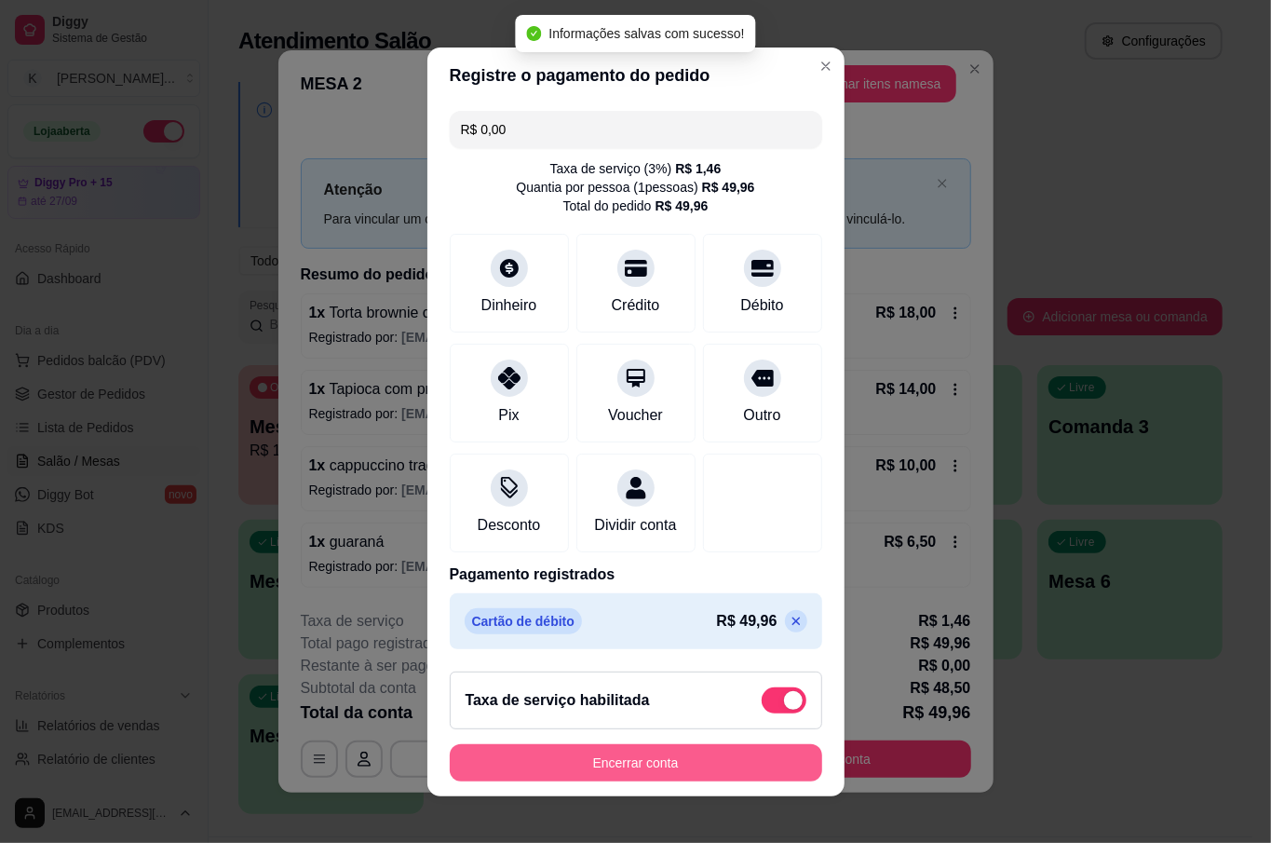
click at [698, 775] on button "Encerrar conta" at bounding box center [636, 762] width 372 height 37
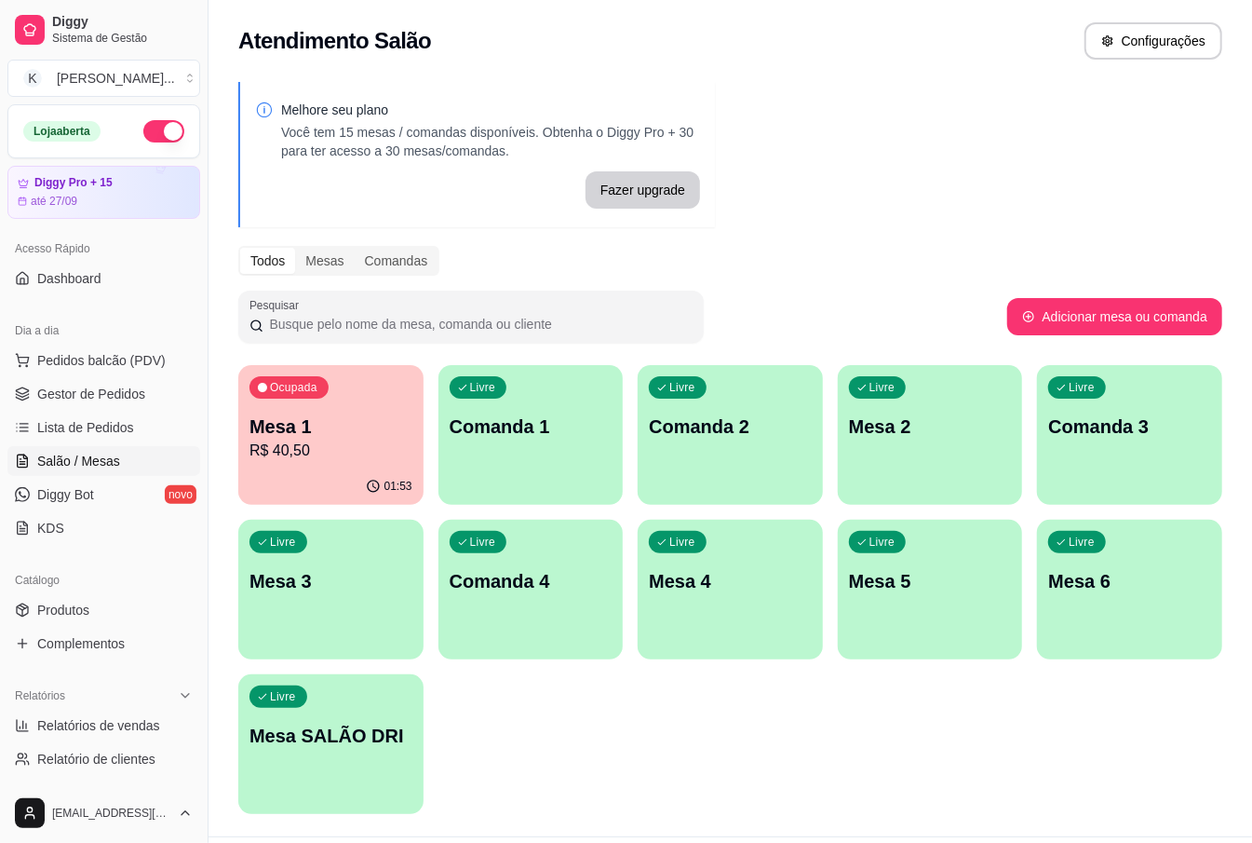
click at [984, 350] on div "Melhore seu plano Você tem 15 mesas / comandas disponíveis. Obtenha o Diggy Pro…" at bounding box center [731, 453] width 1044 height 765
drag, startPoint x: 795, startPoint y: 84, endPoint x: 847, endPoint y: 143, distance: 79.2
click at [846, 142] on div "Melhore seu plano Você tem 15 mesas / comandas disponíveis. Obtenha o Diggy Pro…" at bounding box center [731, 453] width 1044 height 765
click at [969, 117] on div "Melhore seu plano Você tem 15 mesas / comandas disponíveis. Obtenha o Diggy Pro…" at bounding box center [731, 453] width 1044 height 765
click at [102, 373] on button "Pedidos balcão (PDV)" at bounding box center [103, 360] width 193 height 30
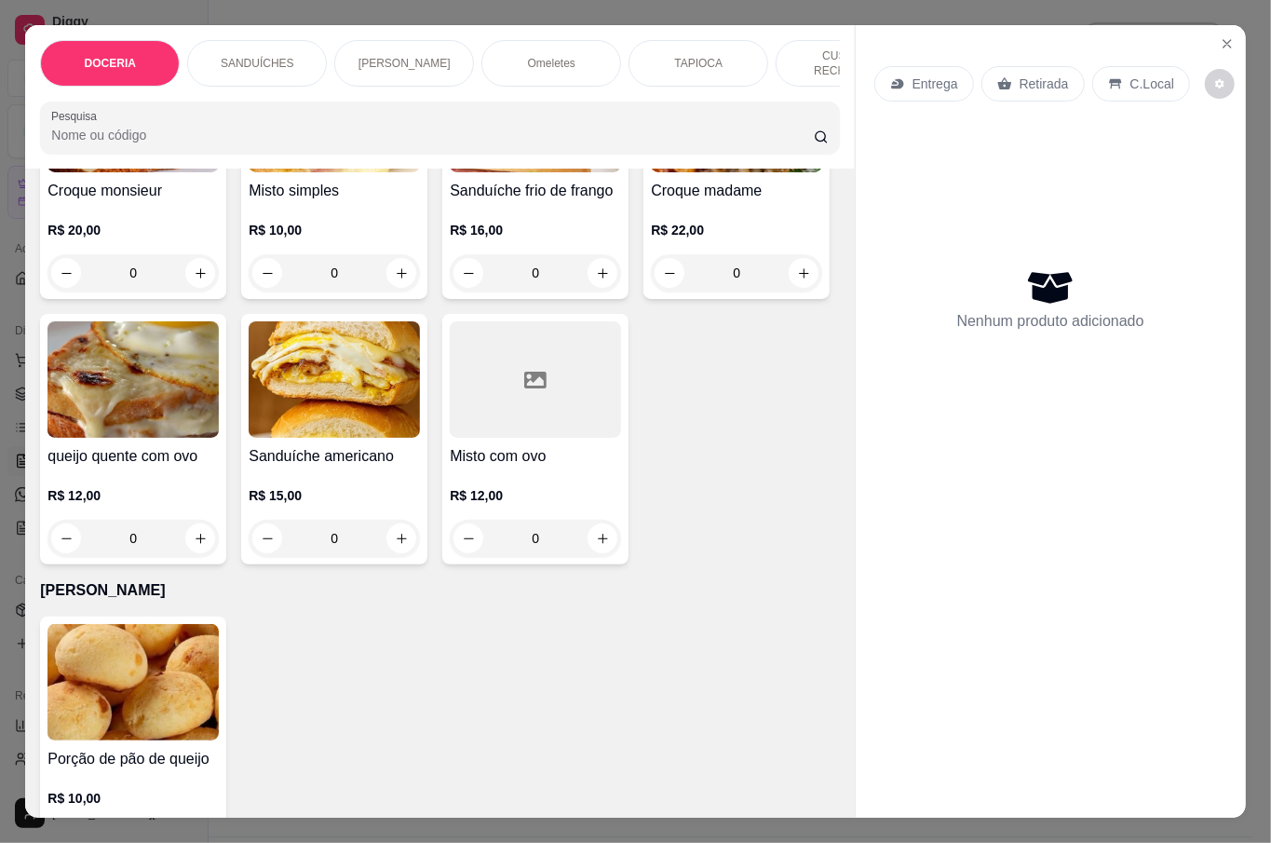
scroll to position [869, 0]
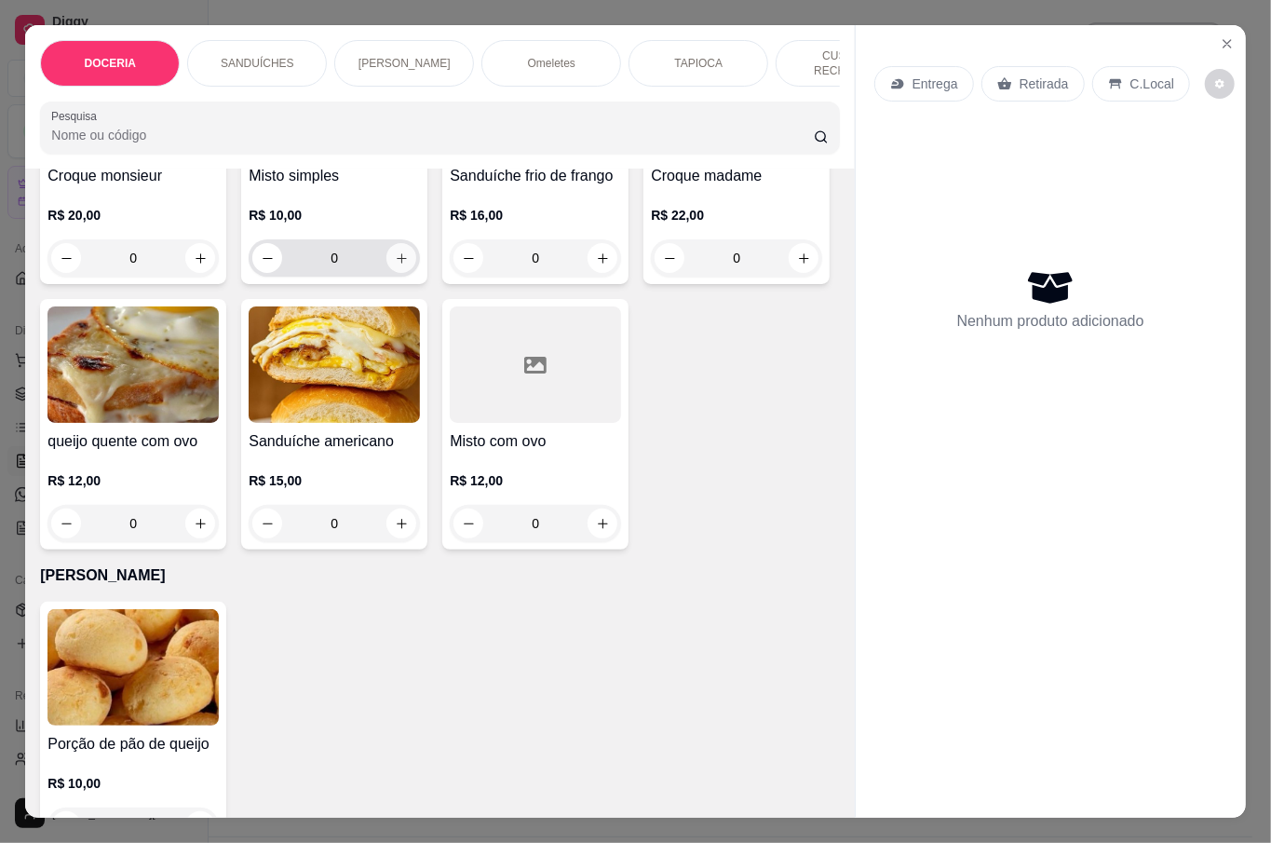
click at [395, 257] on icon "increase-product-quantity" at bounding box center [402, 258] width 14 height 14
type input "1"
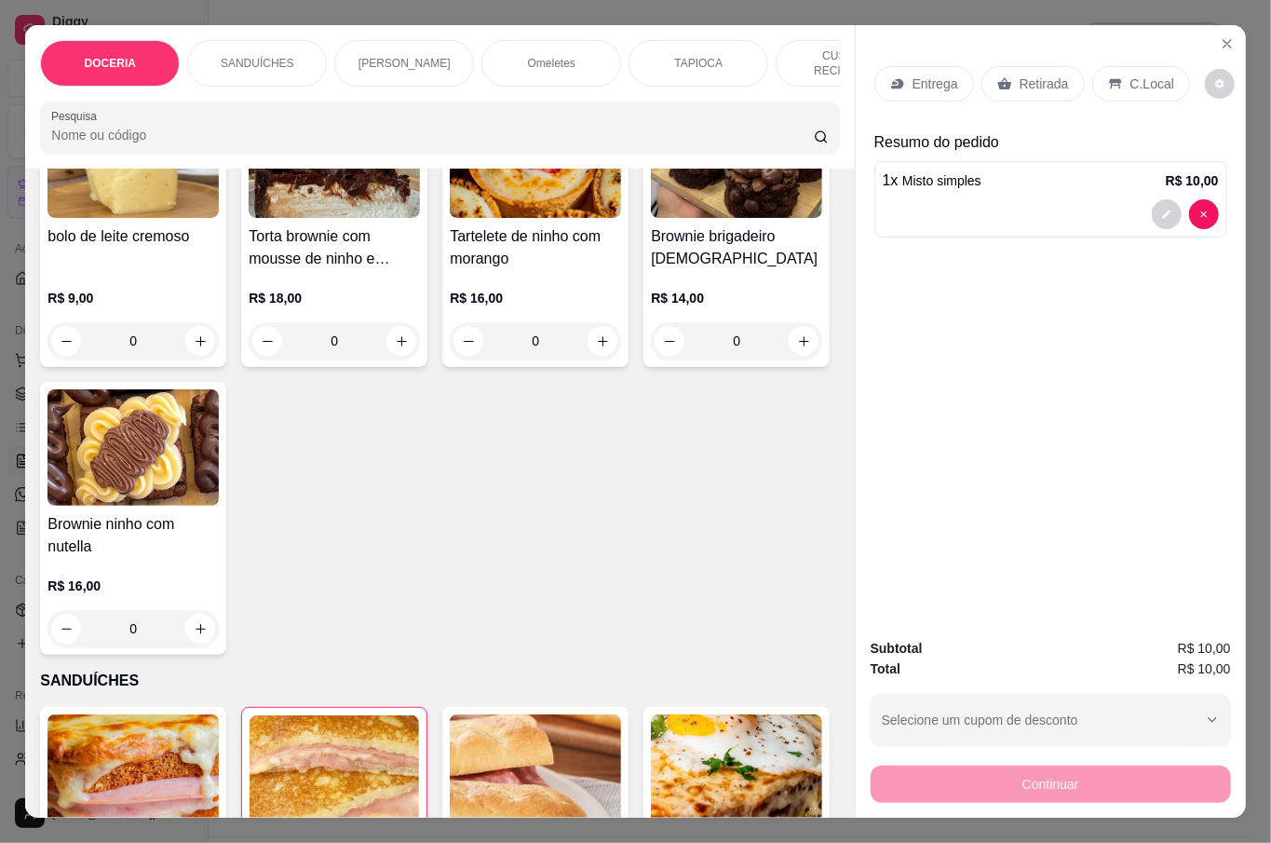
scroll to position [0, 0]
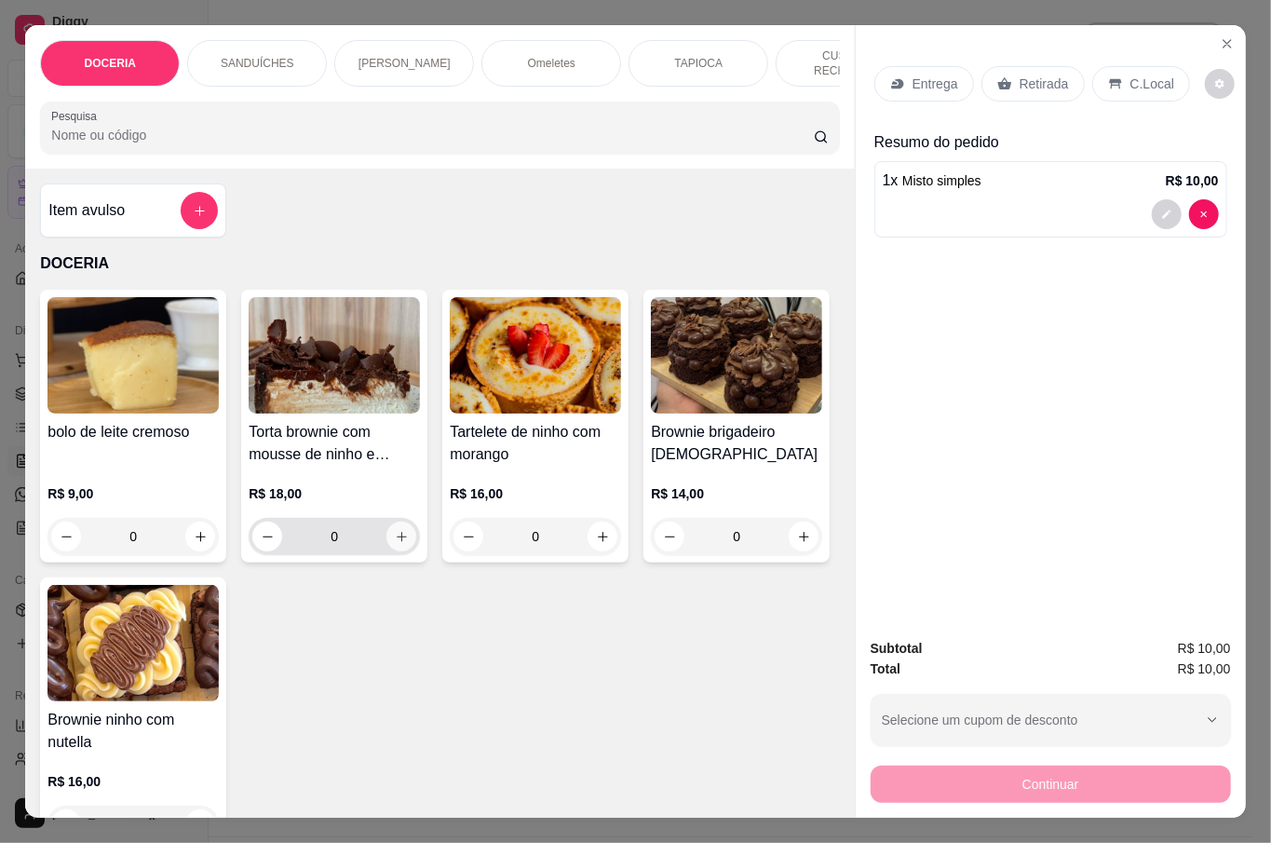
click at [395, 530] on icon "increase-product-quantity" at bounding box center [402, 537] width 14 height 14
type input "1"
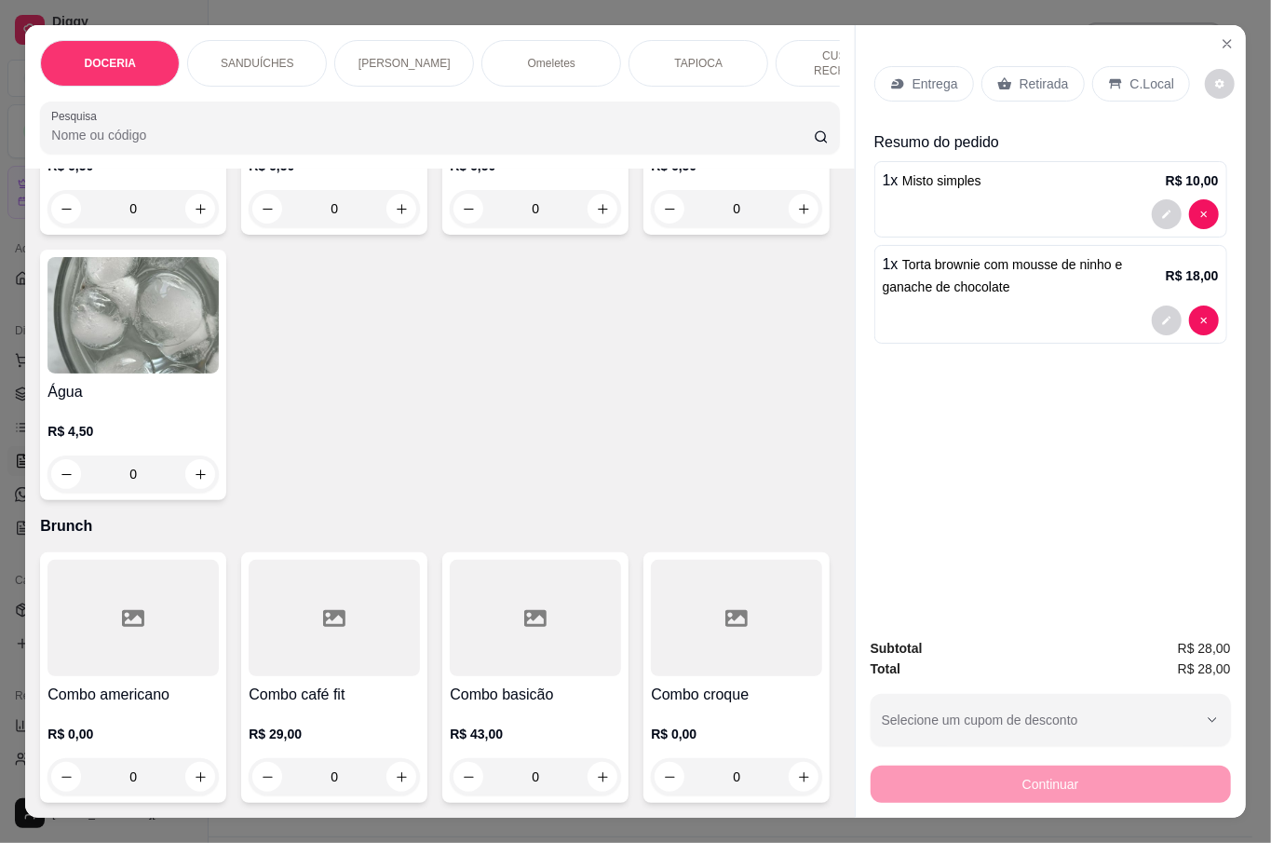
scroll to position [4345, 0]
click at [395, 216] on icon "increase-product-quantity" at bounding box center [402, 209] width 14 height 14
type input "1"
click at [1030, 82] on p "Retirada" at bounding box center [1044, 83] width 49 height 19
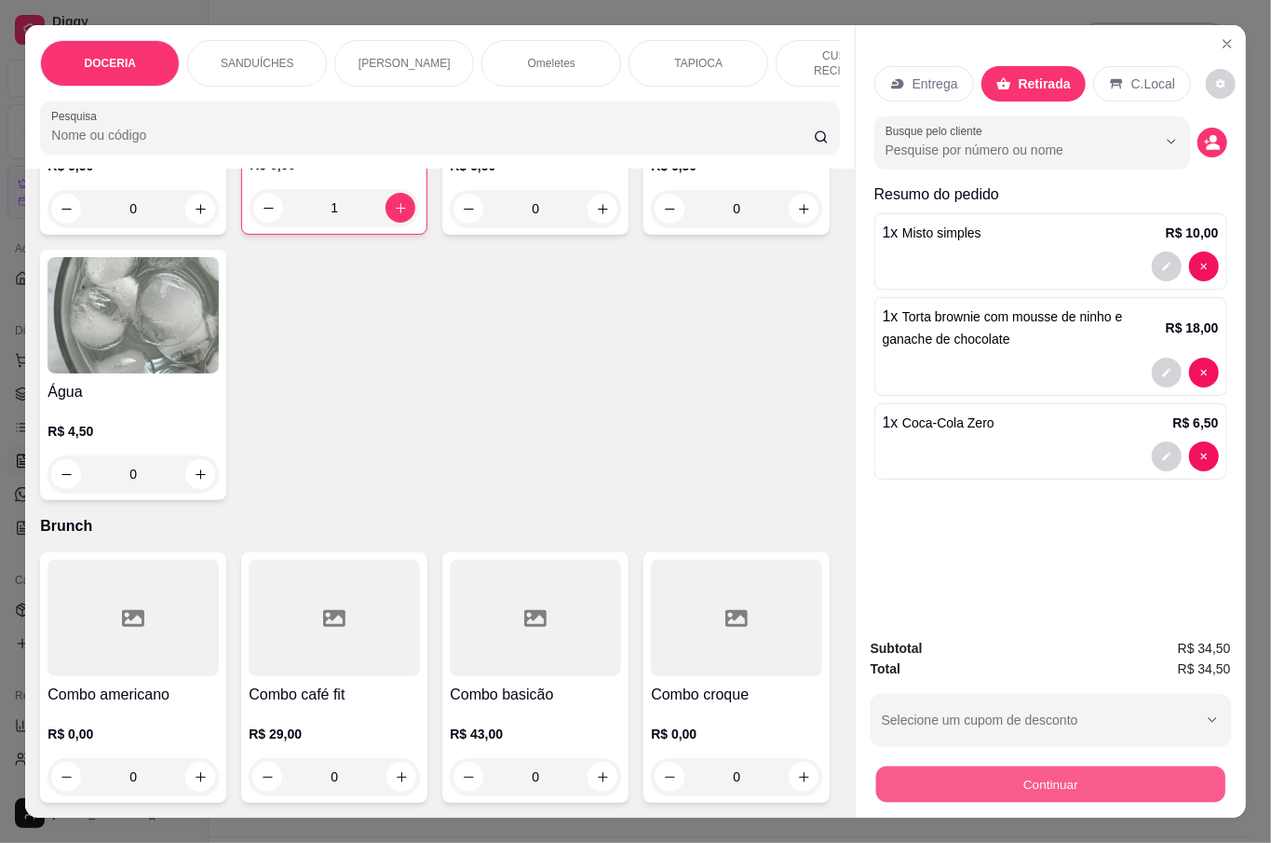
click at [1089, 787] on button "Continuar" at bounding box center [1049, 783] width 349 height 36
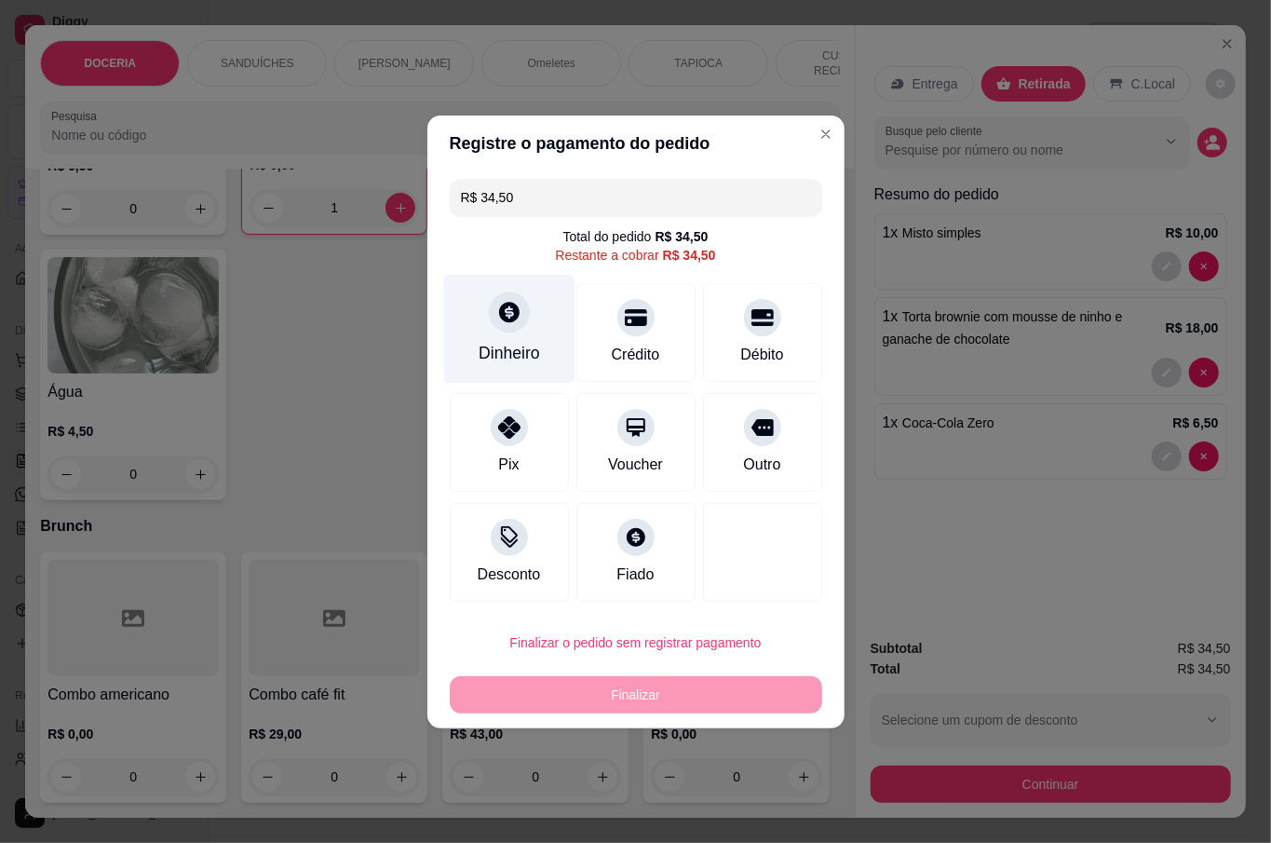
click at [504, 374] on div "Dinheiro" at bounding box center [508, 328] width 131 height 109
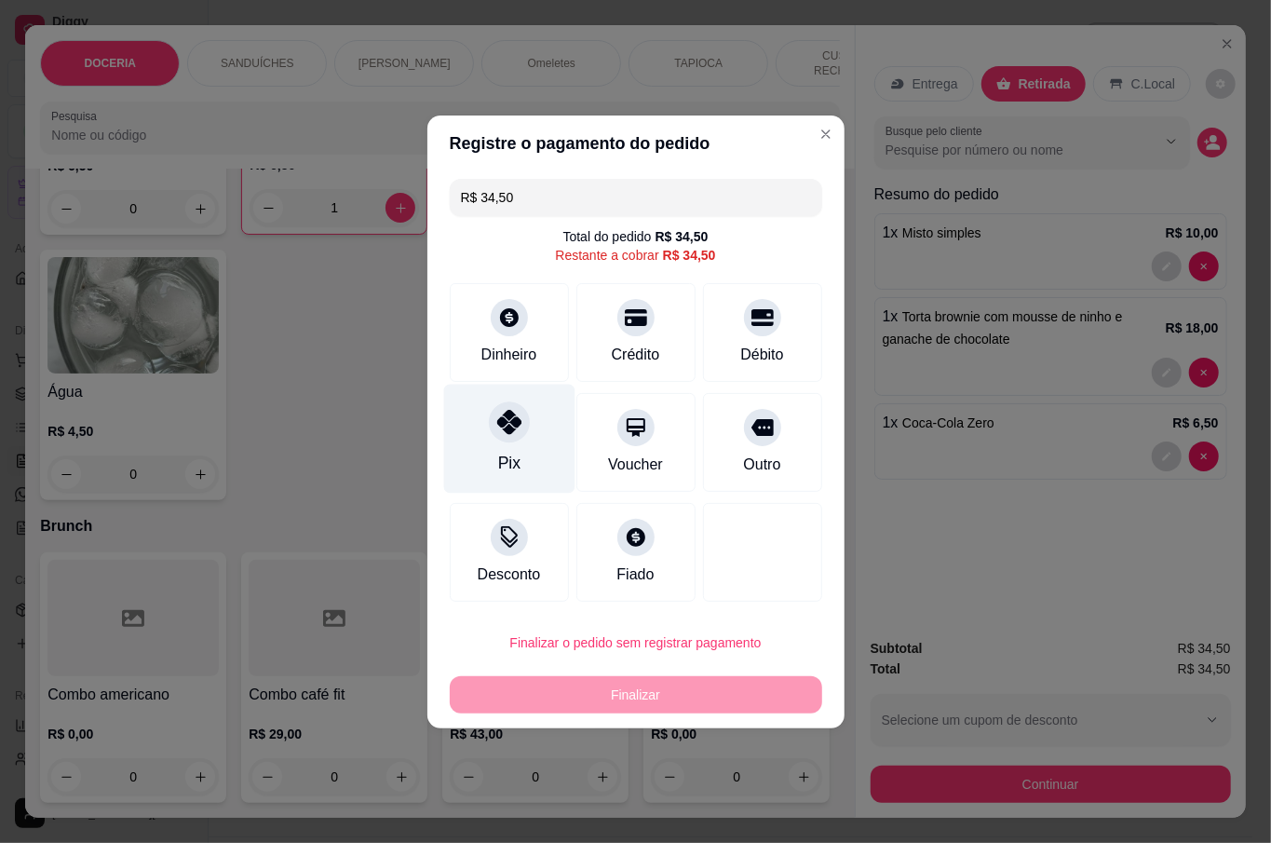
click at [531, 460] on div "Pix" at bounding box center [508, 438] width 131 height 109
type input "R$ 0,00"
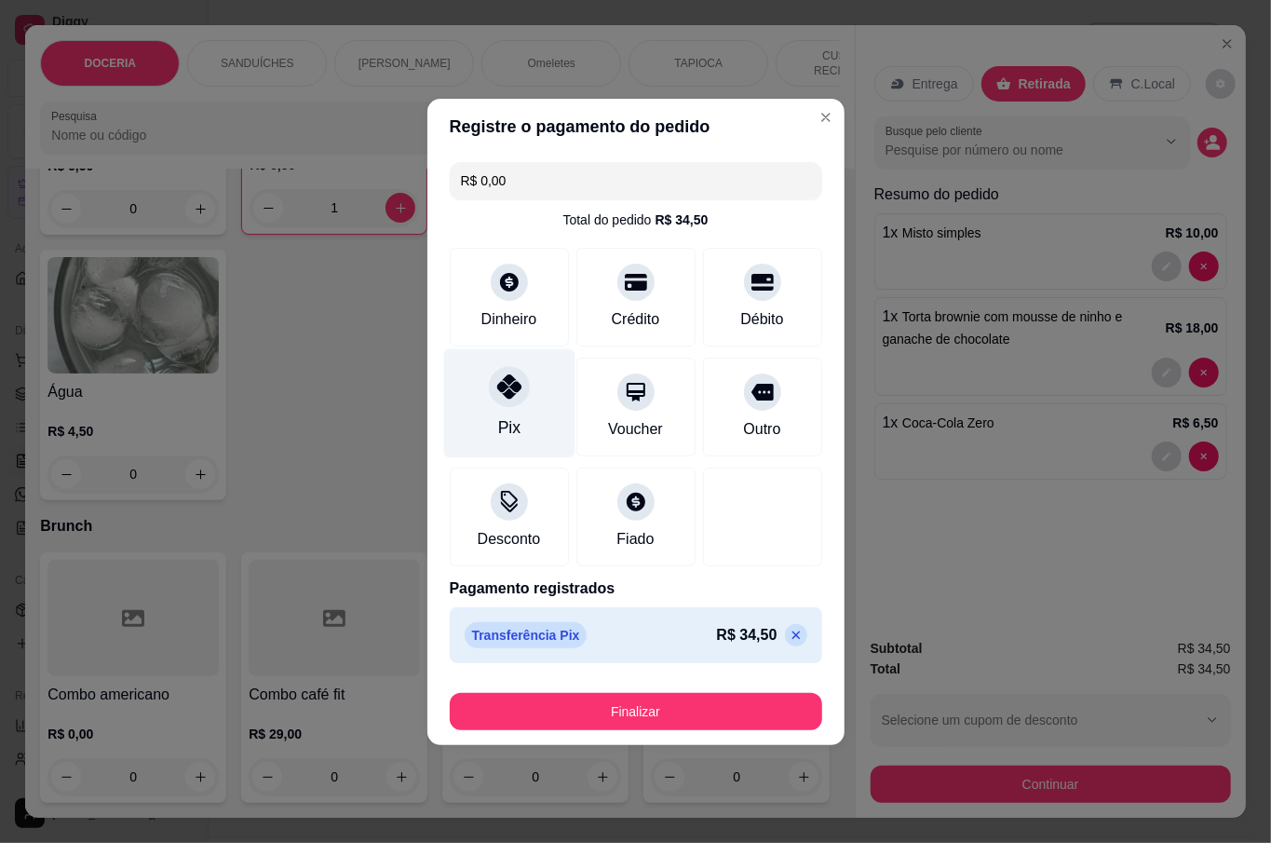
click at [504, 415] on div "Pix" at bounding box center [508, 427] width 22 height 24
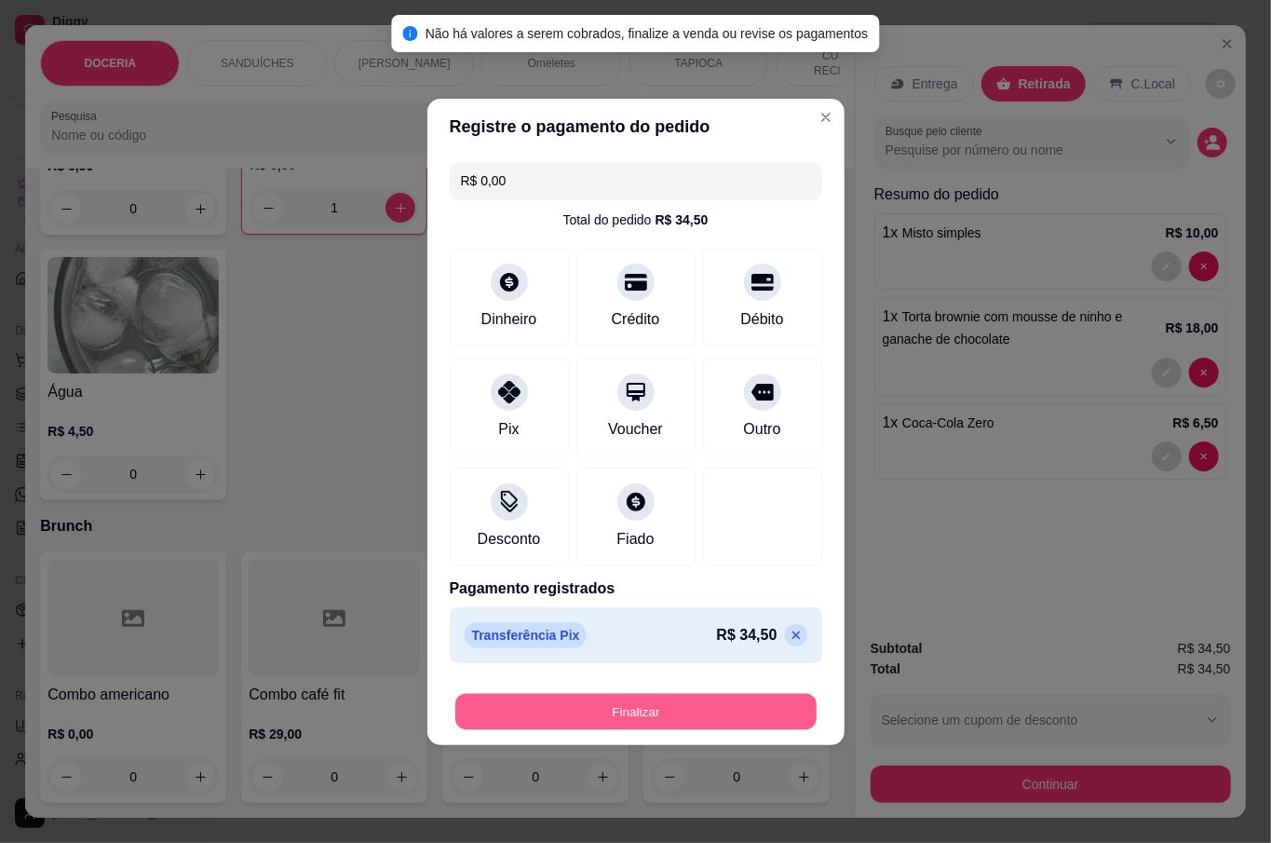
click at [604, 724] on button "Finalizar" at bounding box center [635, 711] width 361 height 36
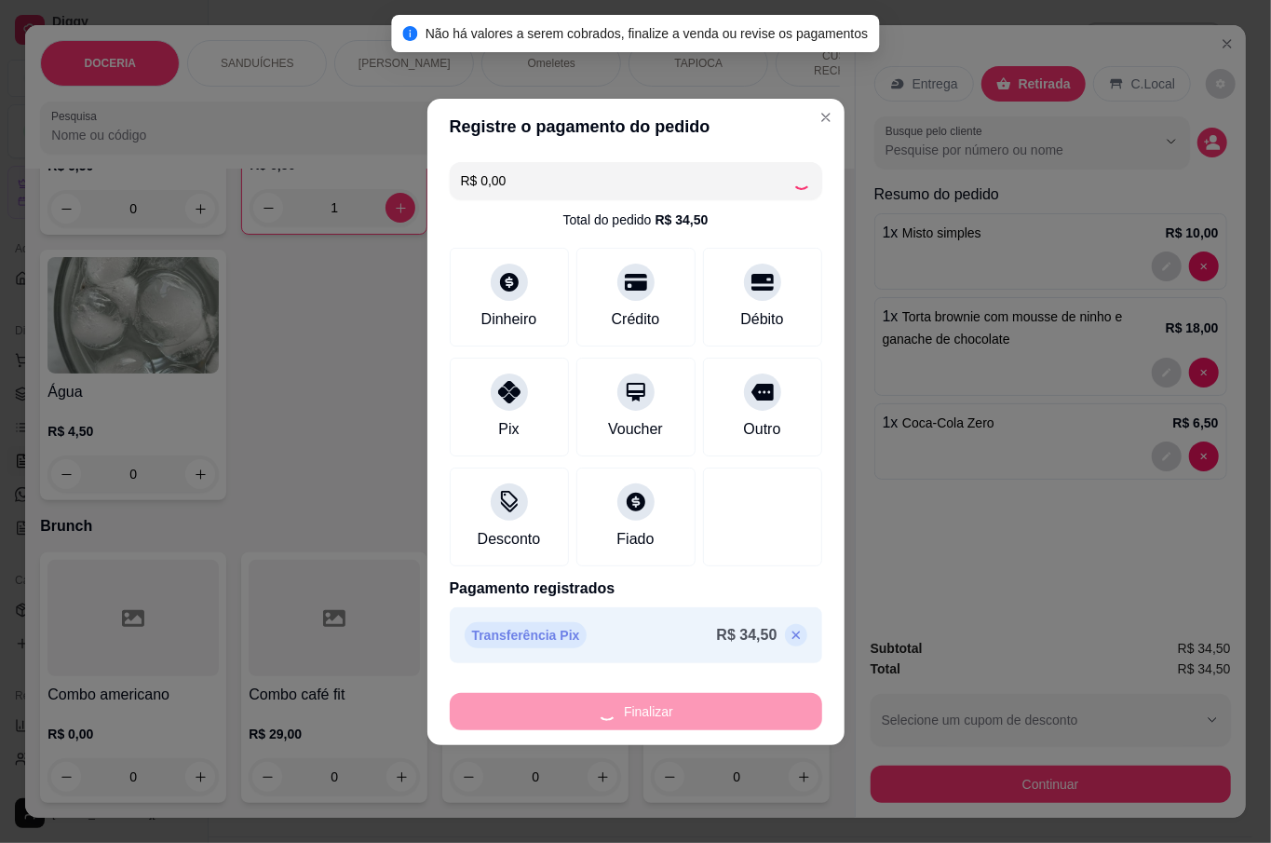
type input "0"
type input "-R$ 34,50"
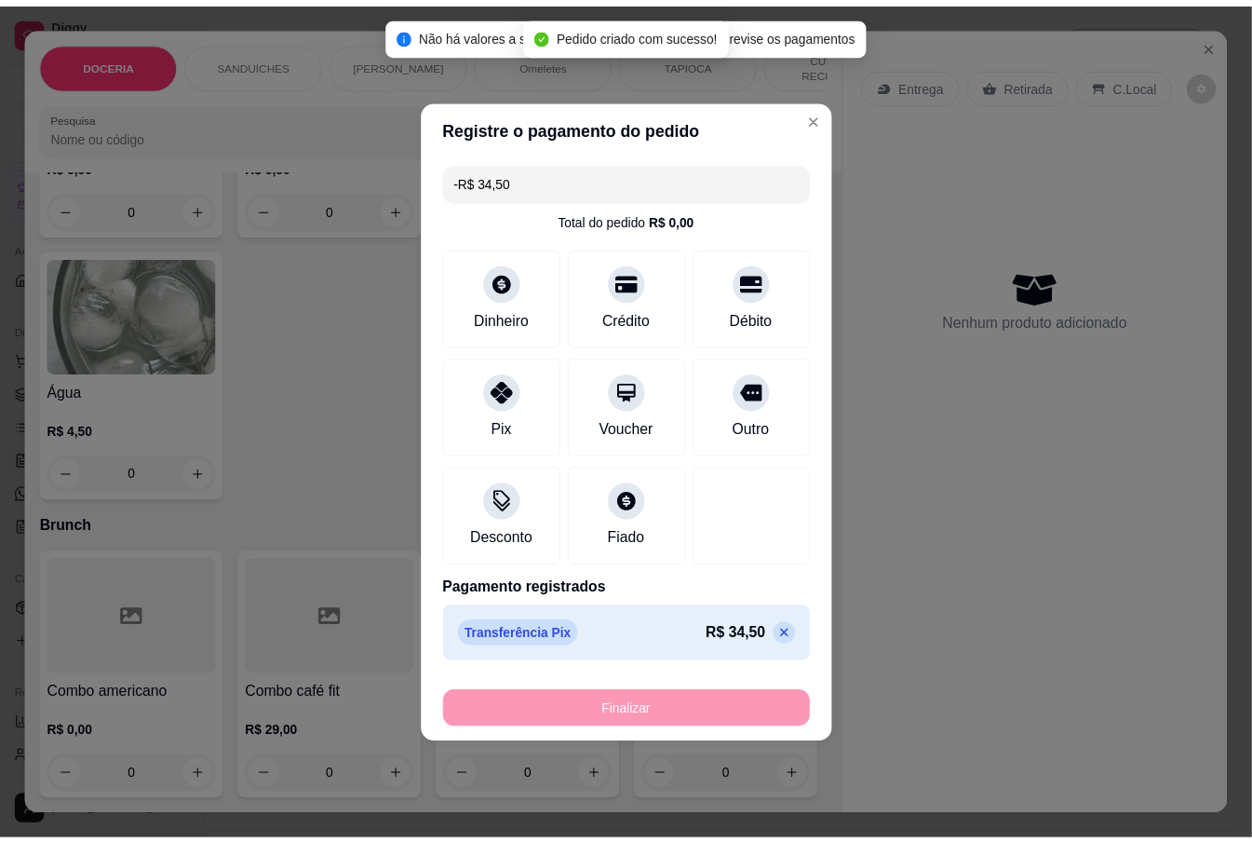
scroll to position [4340, 0]
